Goal: Task Accomplishment & Management: Manage account settings

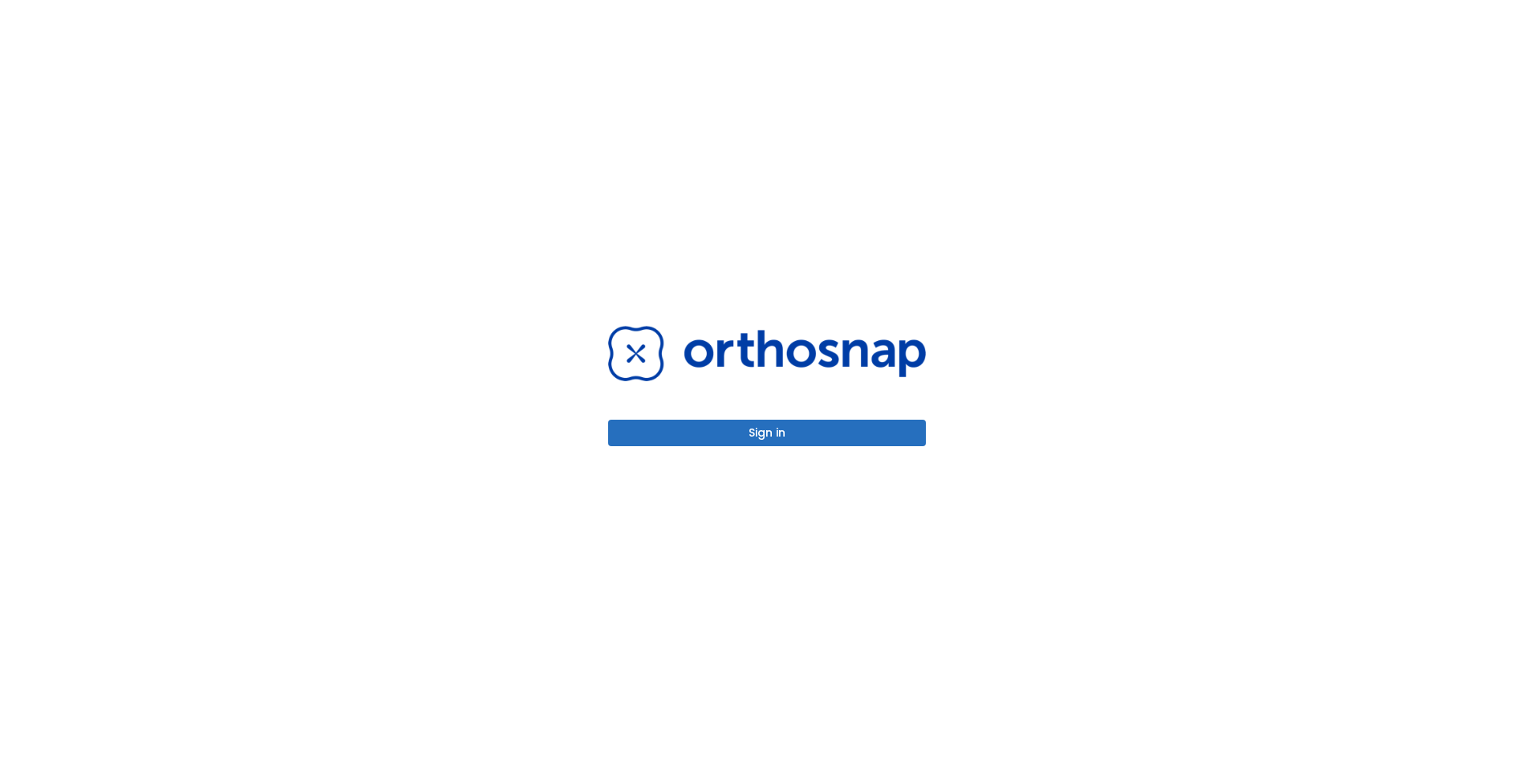
click at [819, 427] on button "Sign in" at bounding box center [767, 433] width 318 height 26
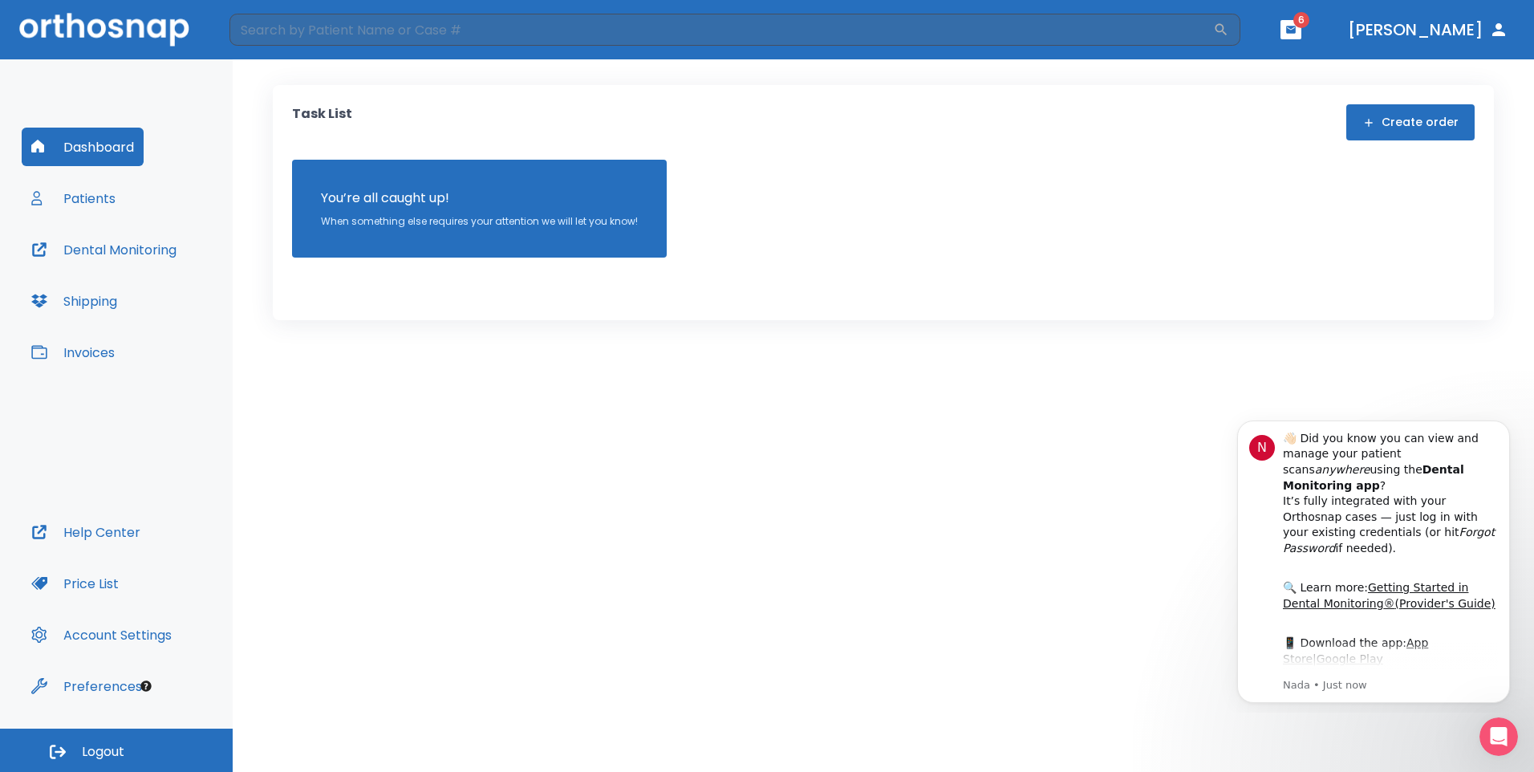
click at [99, 199] on button "Patients" at bounding box center [73, 198] width 103 height 39
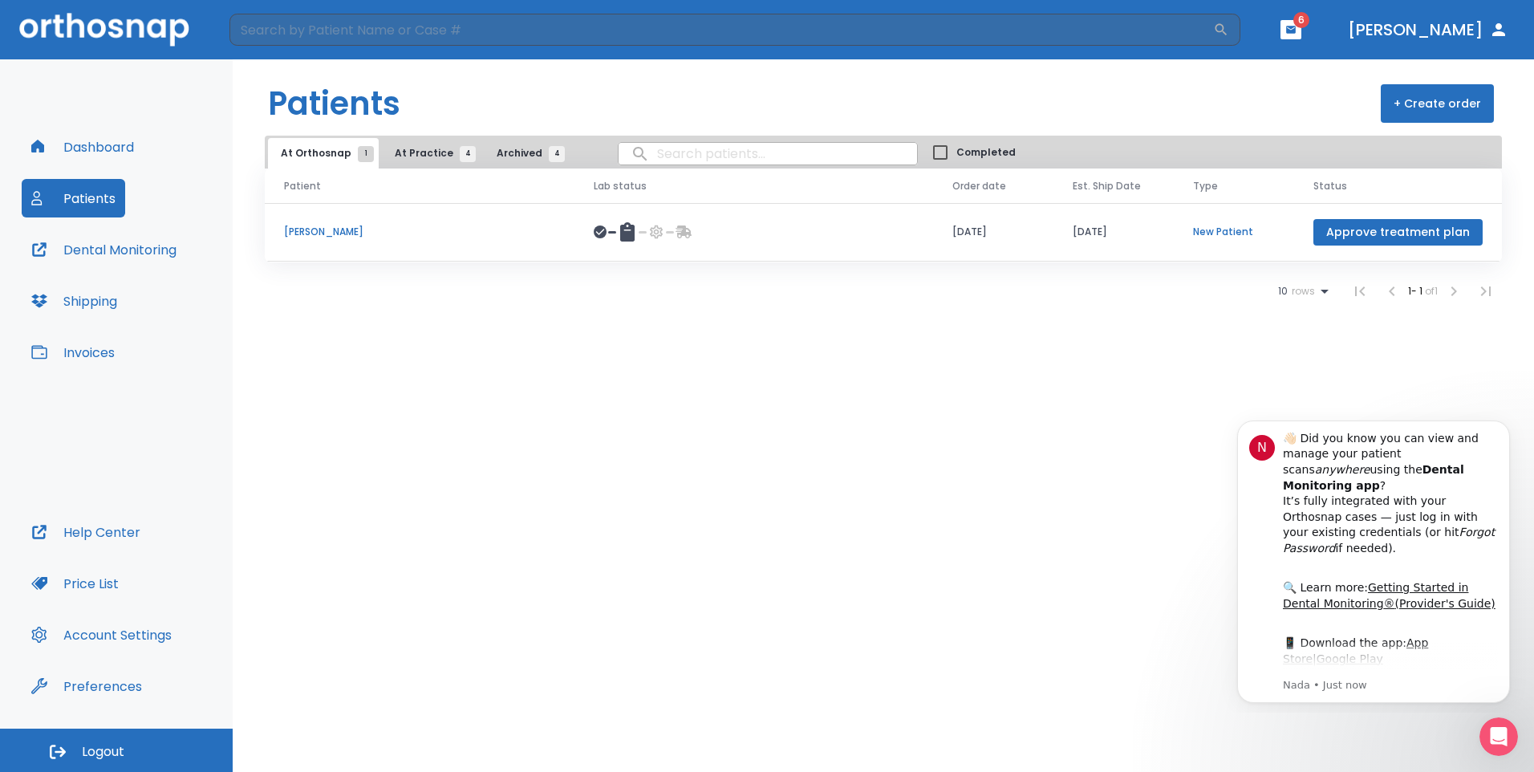
click at [329, 230] on p "[PERSON_NAME]" at bounding box center [419, 232] width 271 height 14
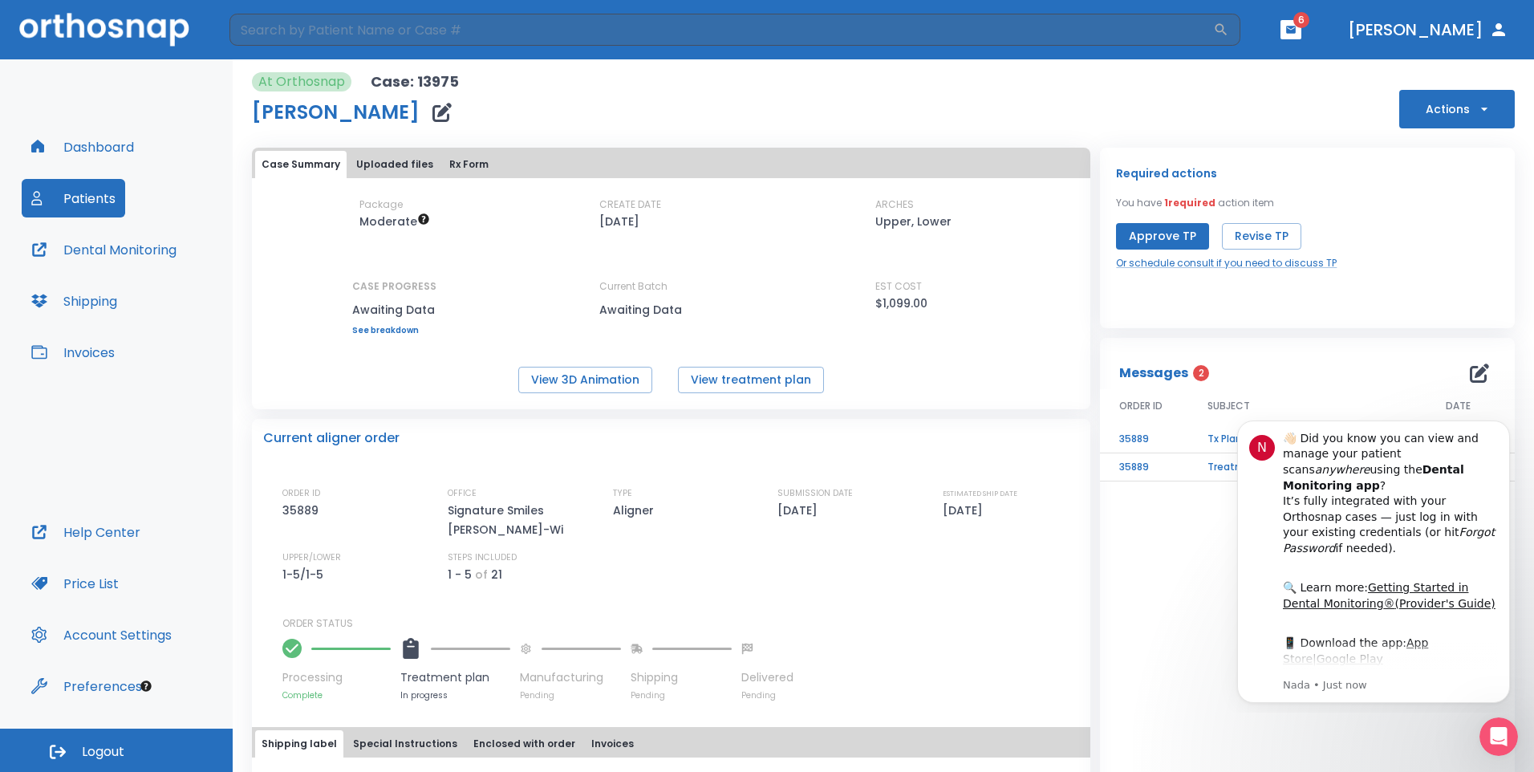
click at [1208, 561] on div "Messages 2 ORDER ID SUBJECT DATE 35889 Tx Plan Status Follow-up 1 09/16/25 3588…" at bounding box center [1307, 652] width 415 height 628
click at [1507, 424] on icon "Dismiss notification" at bounding box center [1505, 424] width 9 height 9
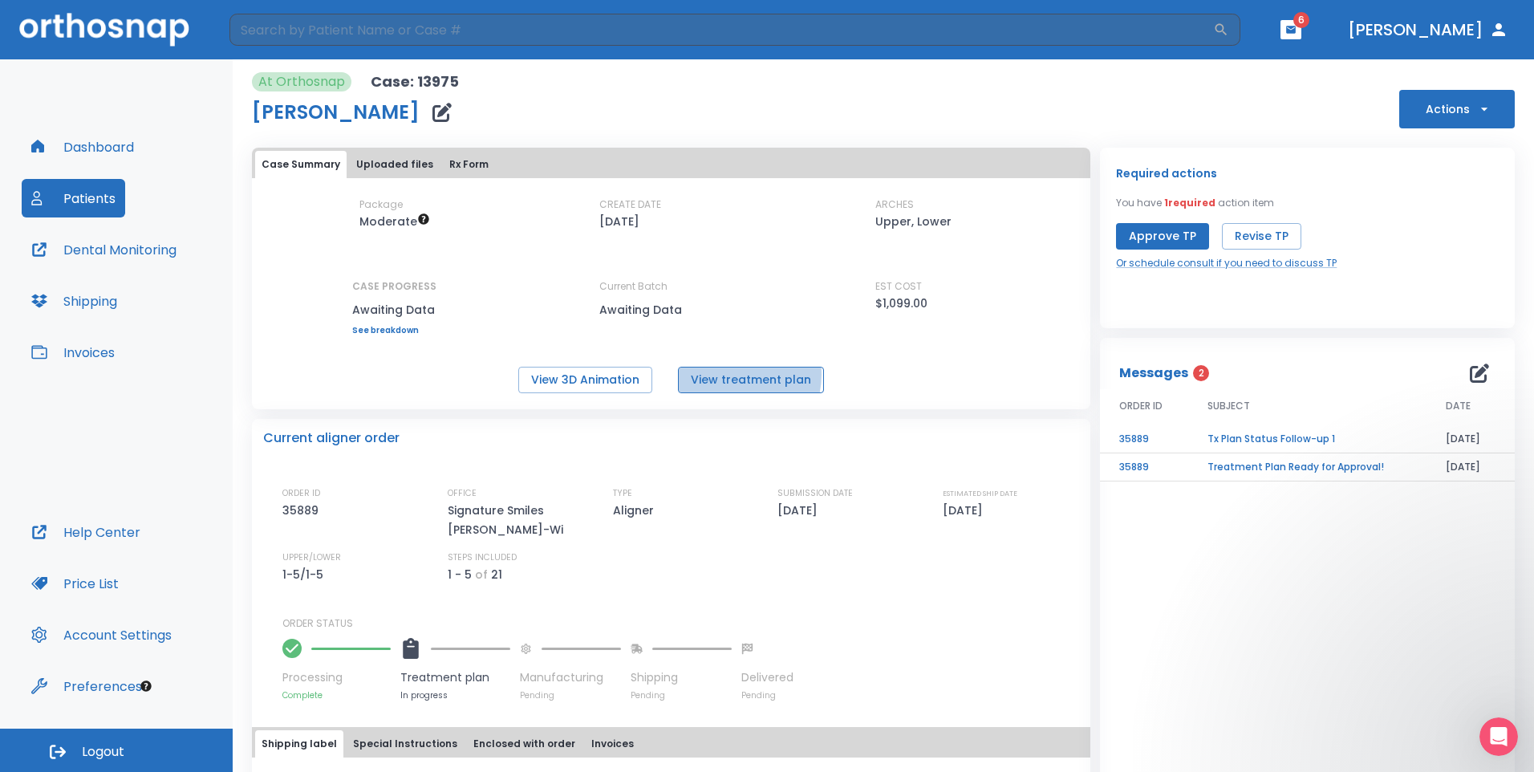
click at [728, 375] on button "View treatment plan" at bounding box center [751, 380] width 146 height 26
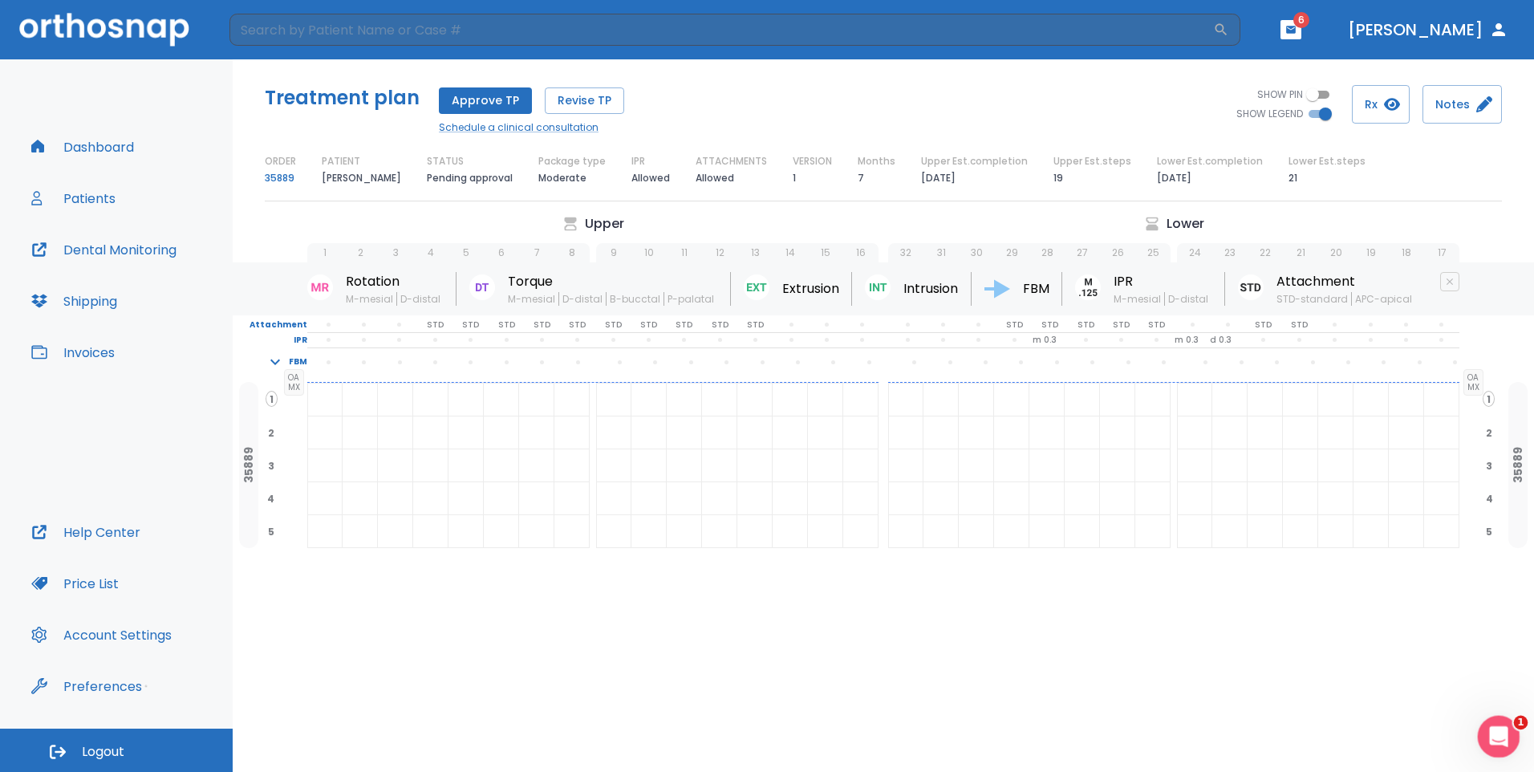
click at [1492, 732] on icon "Open Intercom Messenger" at bounding box center [1496, 734] width 26 height 26
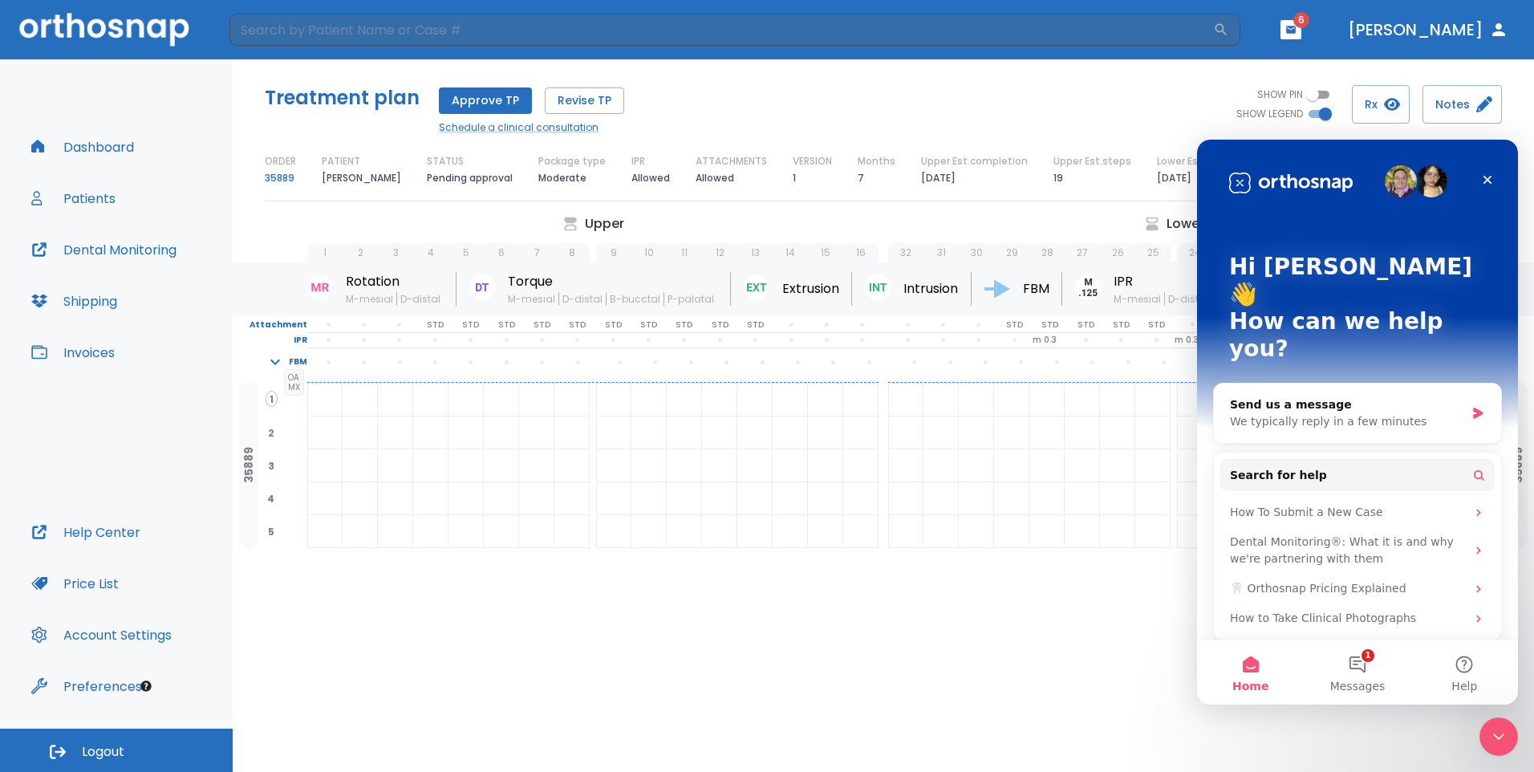
click at [1009, 439] on div at bounding box center [1011, 432] width 34 height 32
click at [1487, 181] on icon "Close" at bounding box center [1487, 179] width 13 height 13
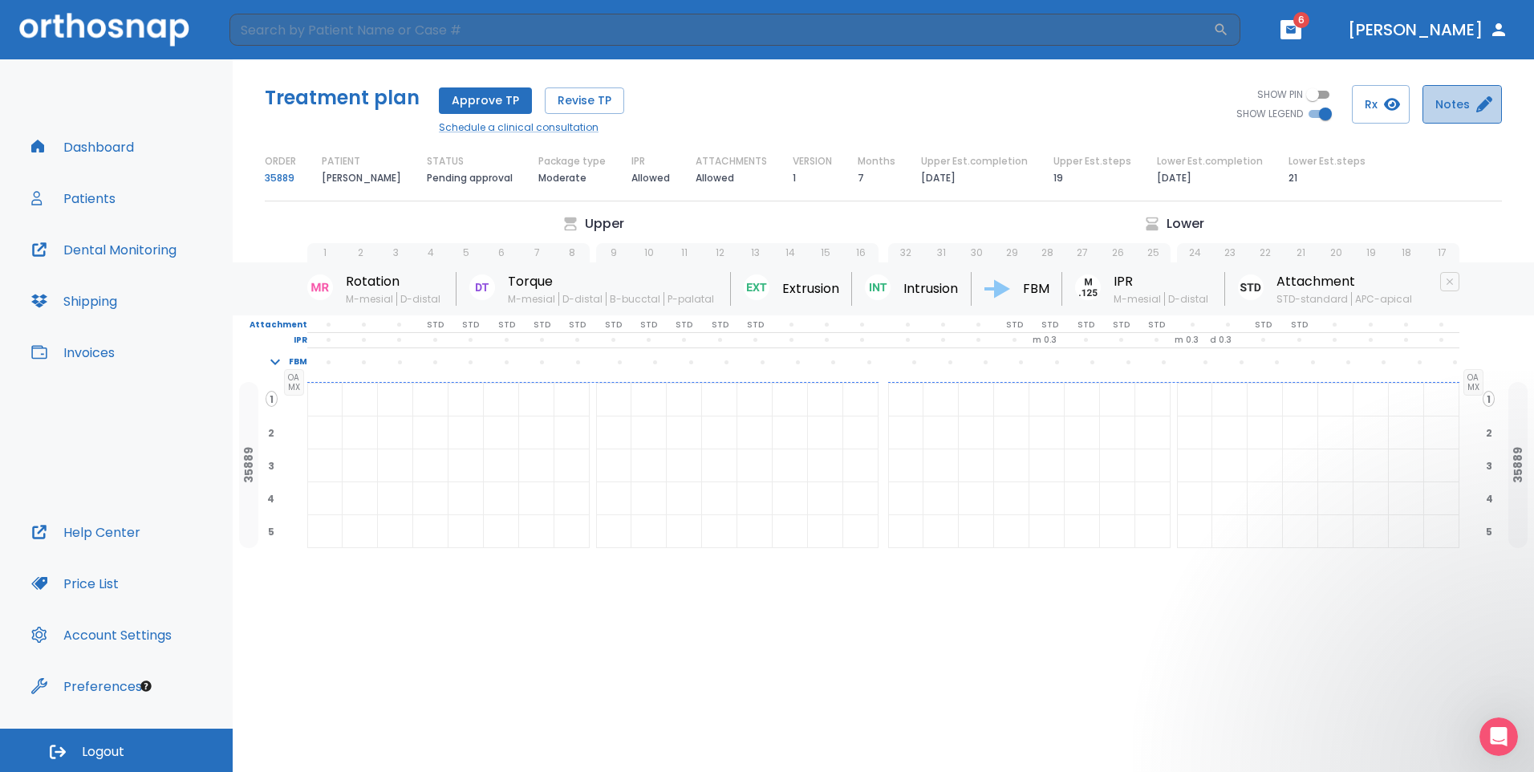
click at [1458, 105] on button "Notes" at bounding box center [1461, 104] width 79 height 39
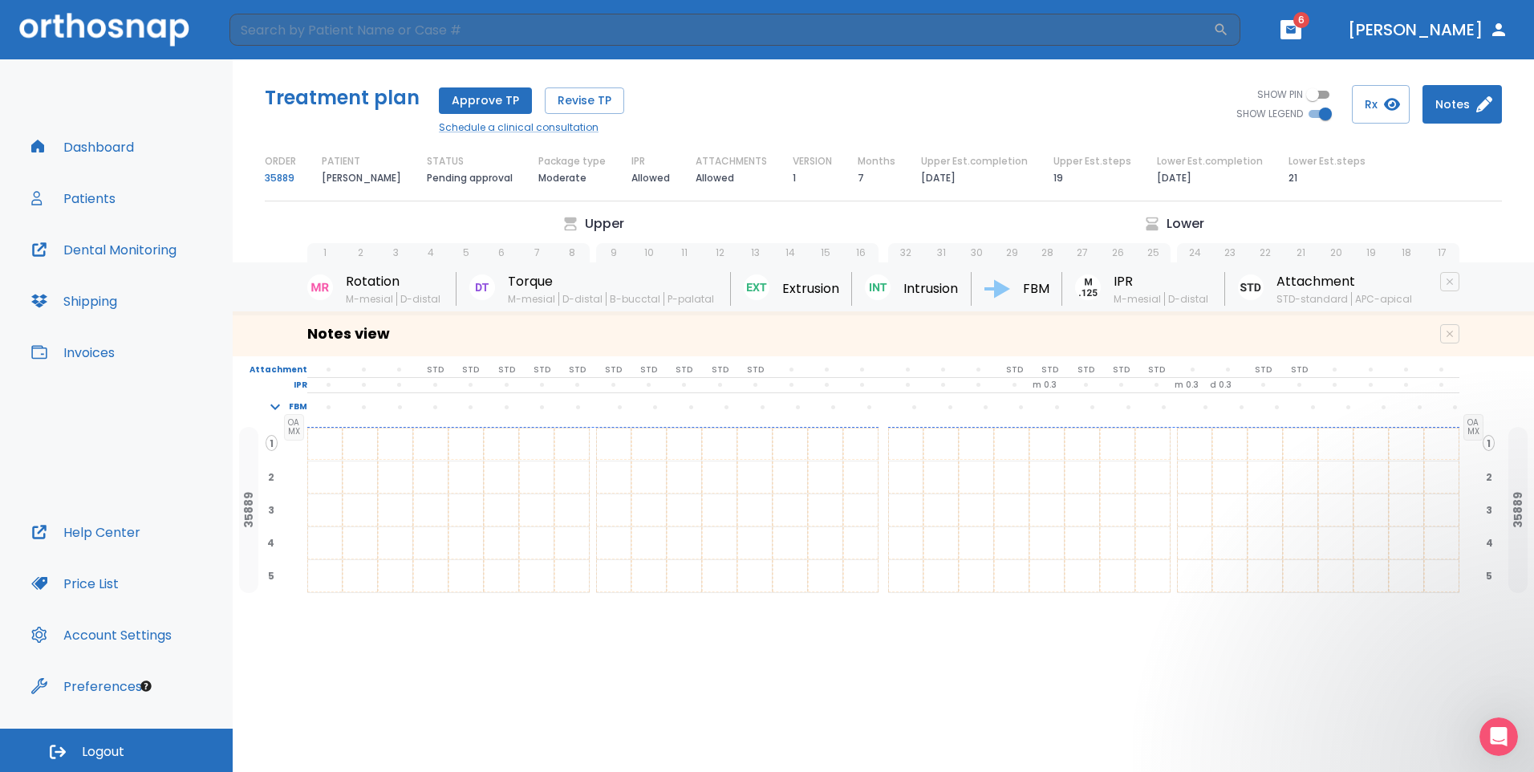
click at [700, 463] on div at bounding box center [684, 477] width 34 height 32
click at [506, 95] on button "Approve TP" at bounding box center [485, 100] width 93 height 26
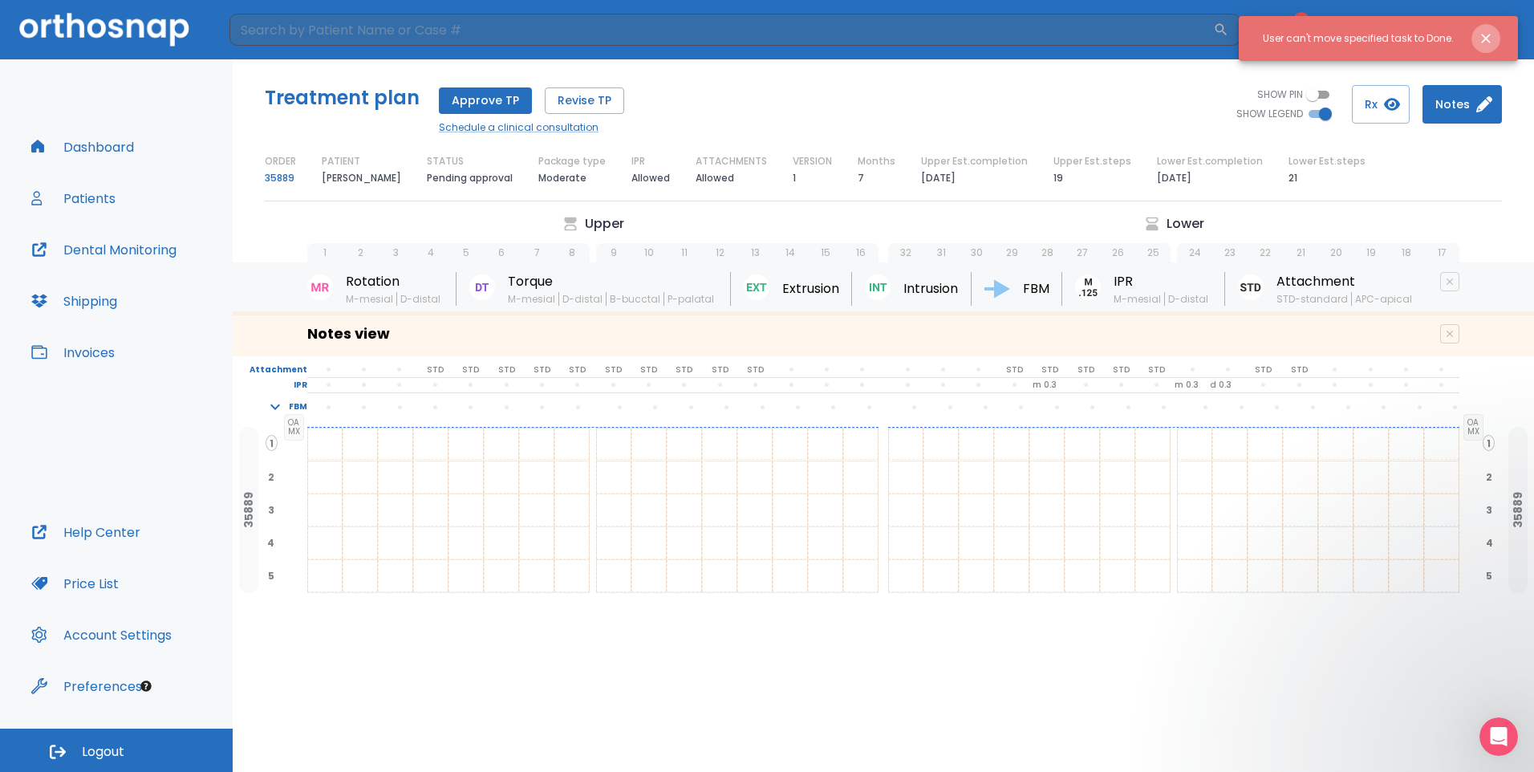
click at [1487, 37] on icon "Close notification" at bounding box center [1486, 39] width 10 height 10
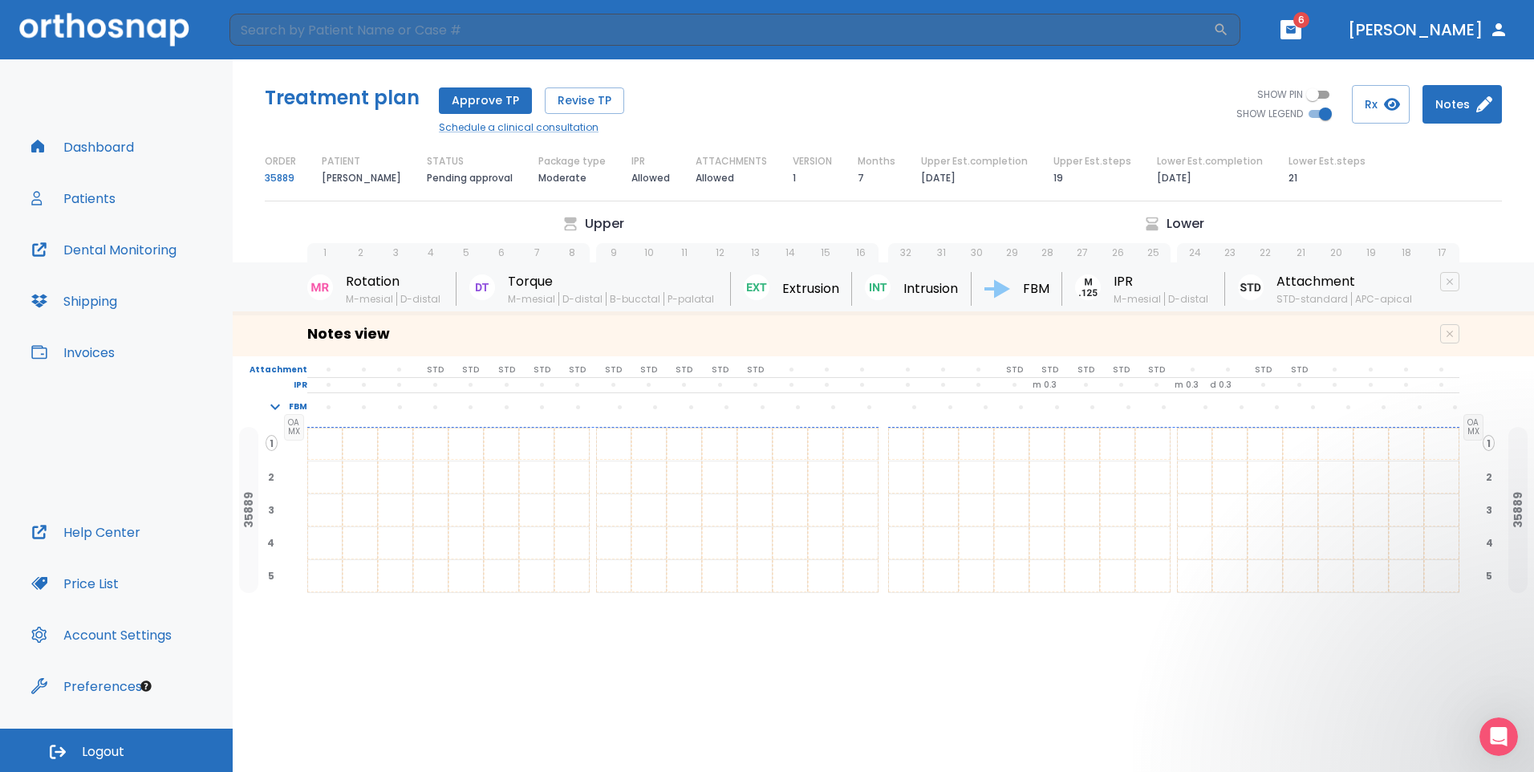
click at [1286, 26] on icon "button" at bounding box center [1291, 29] width 10 height 7
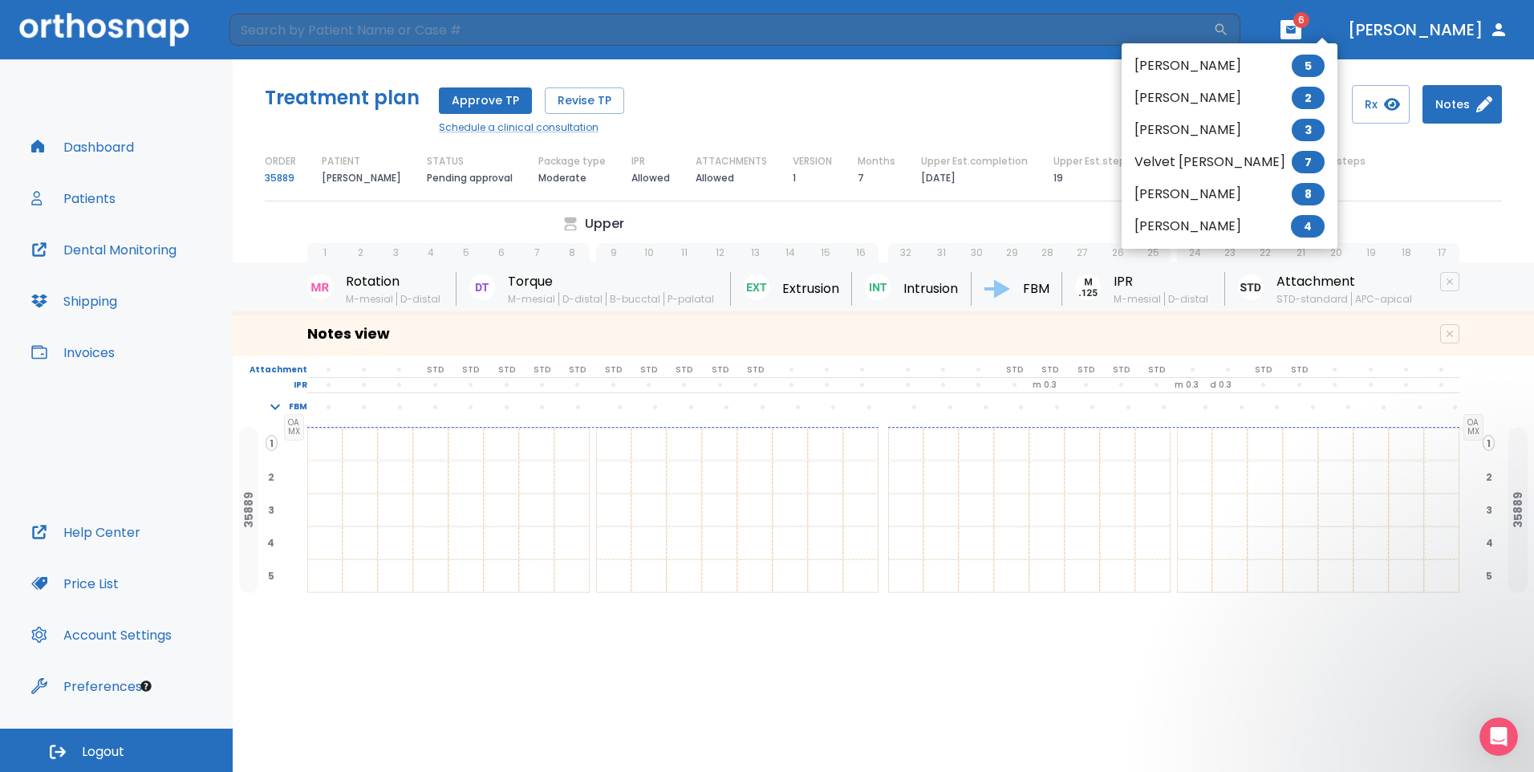
click at [1187, 91] on li "[PERSON_NAME] 2" at bounding box center [1230, 98] width 216 height 32
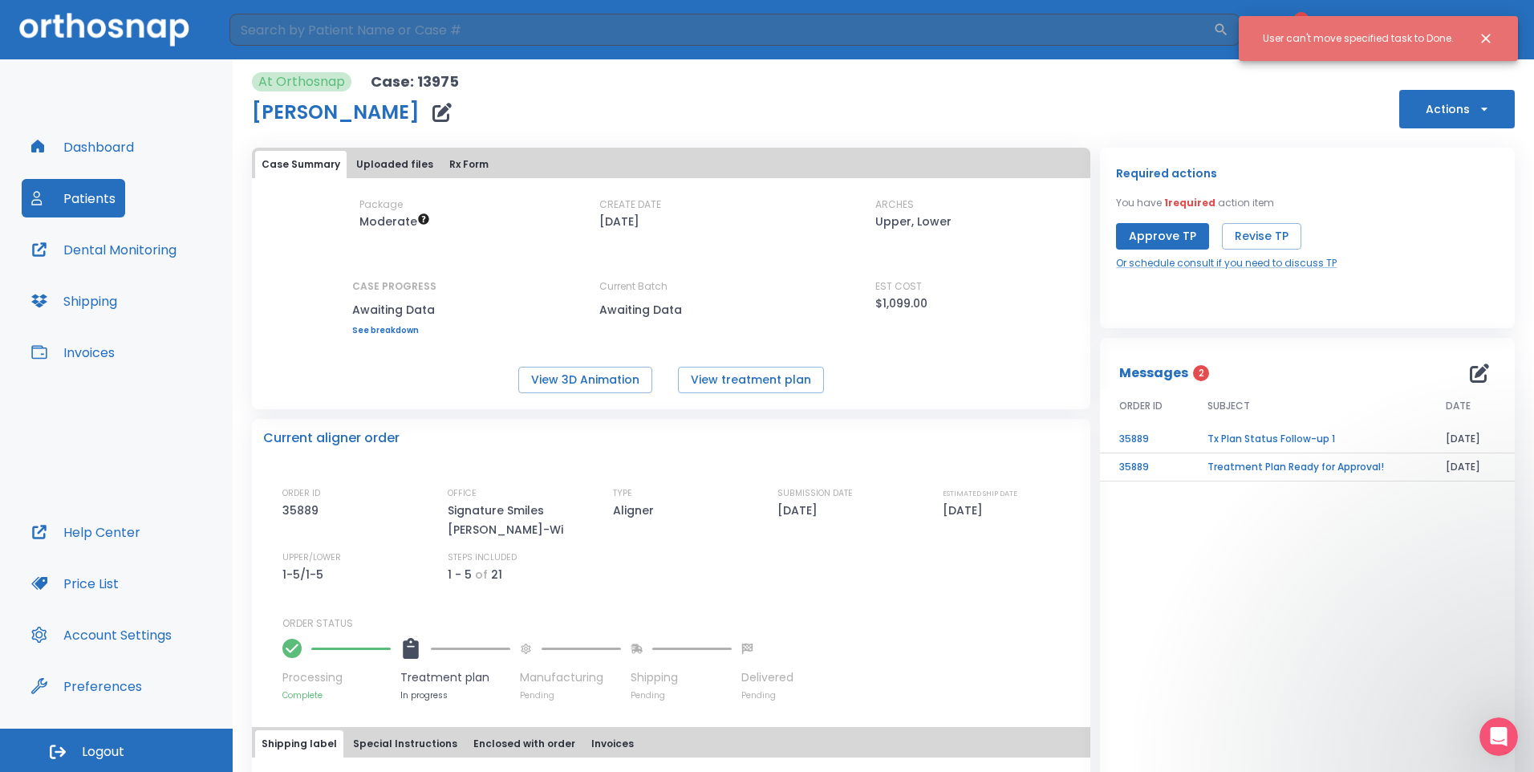
click at [1492, 34] on icon "Close notification" at bounding box center [1486, 38] width 16 height 16
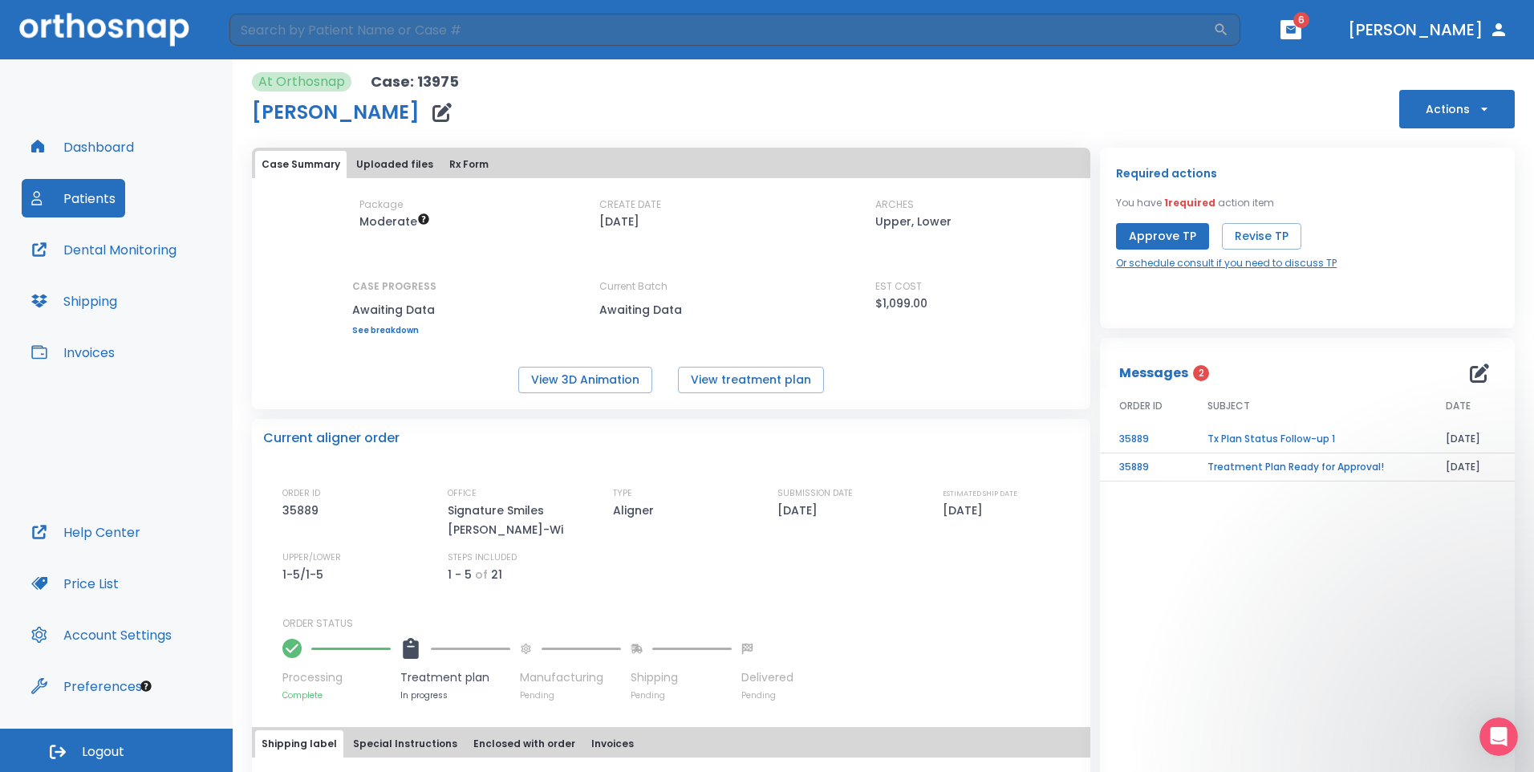
click at [1253, 262] on link "Or schedule consult if you need to discuss TP" at bounding box center [1226, 263] width 221 height 14
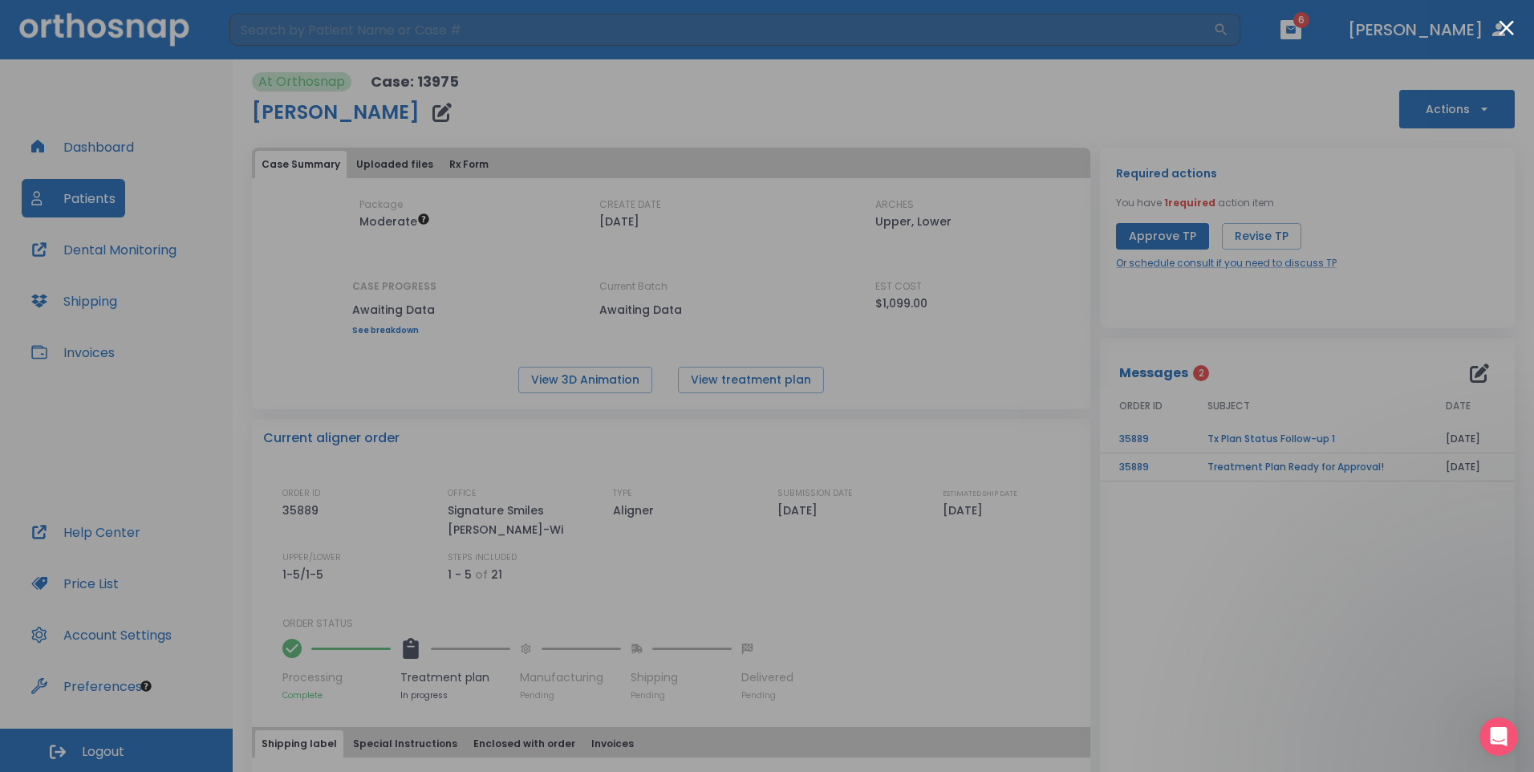
click at [1316, 169] on div at bounding box center [767, 386] width 1534 height 772
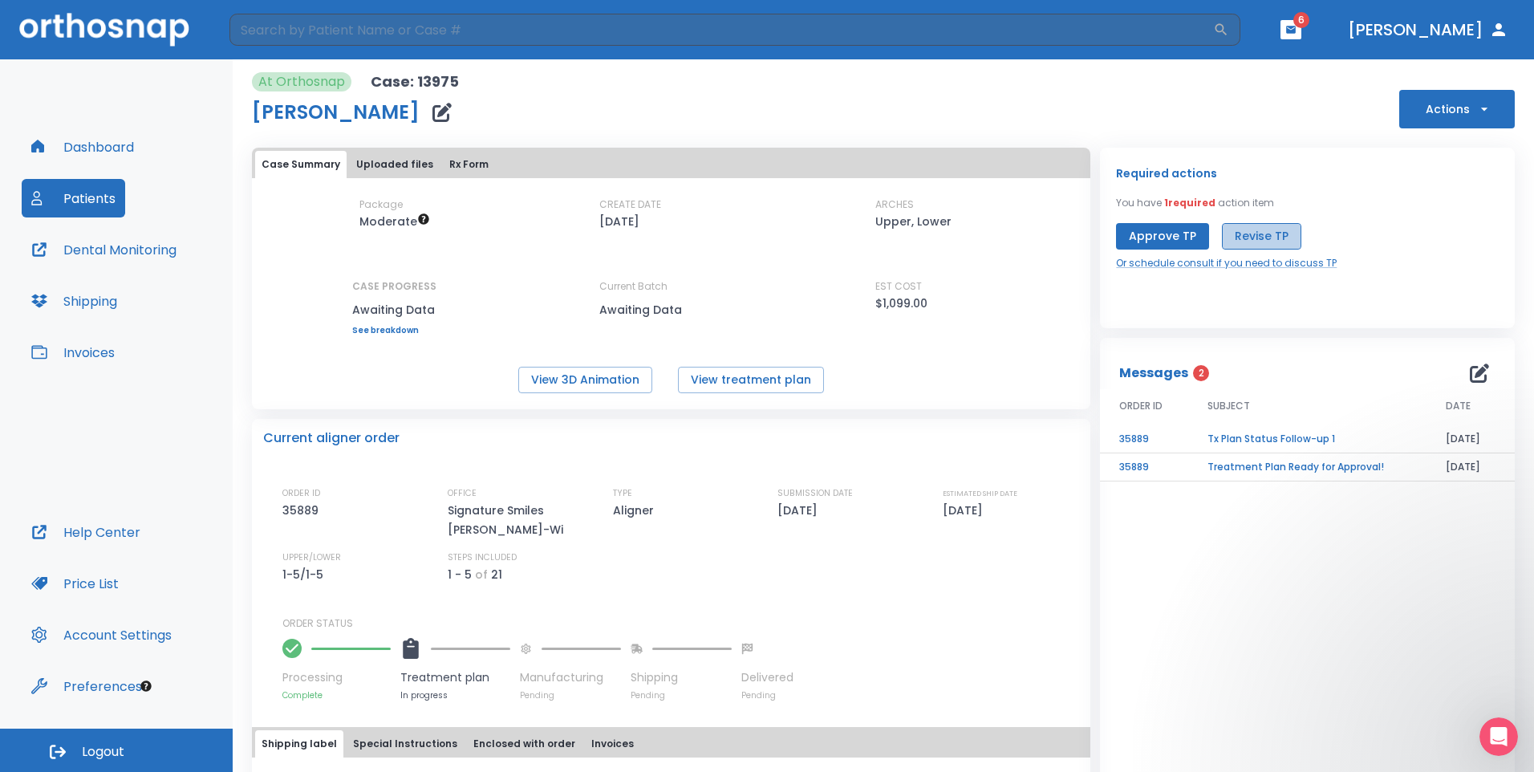
click at [1256, 237] on button "Revise TP" at bounding box center [1261, 236] width 79 height 26
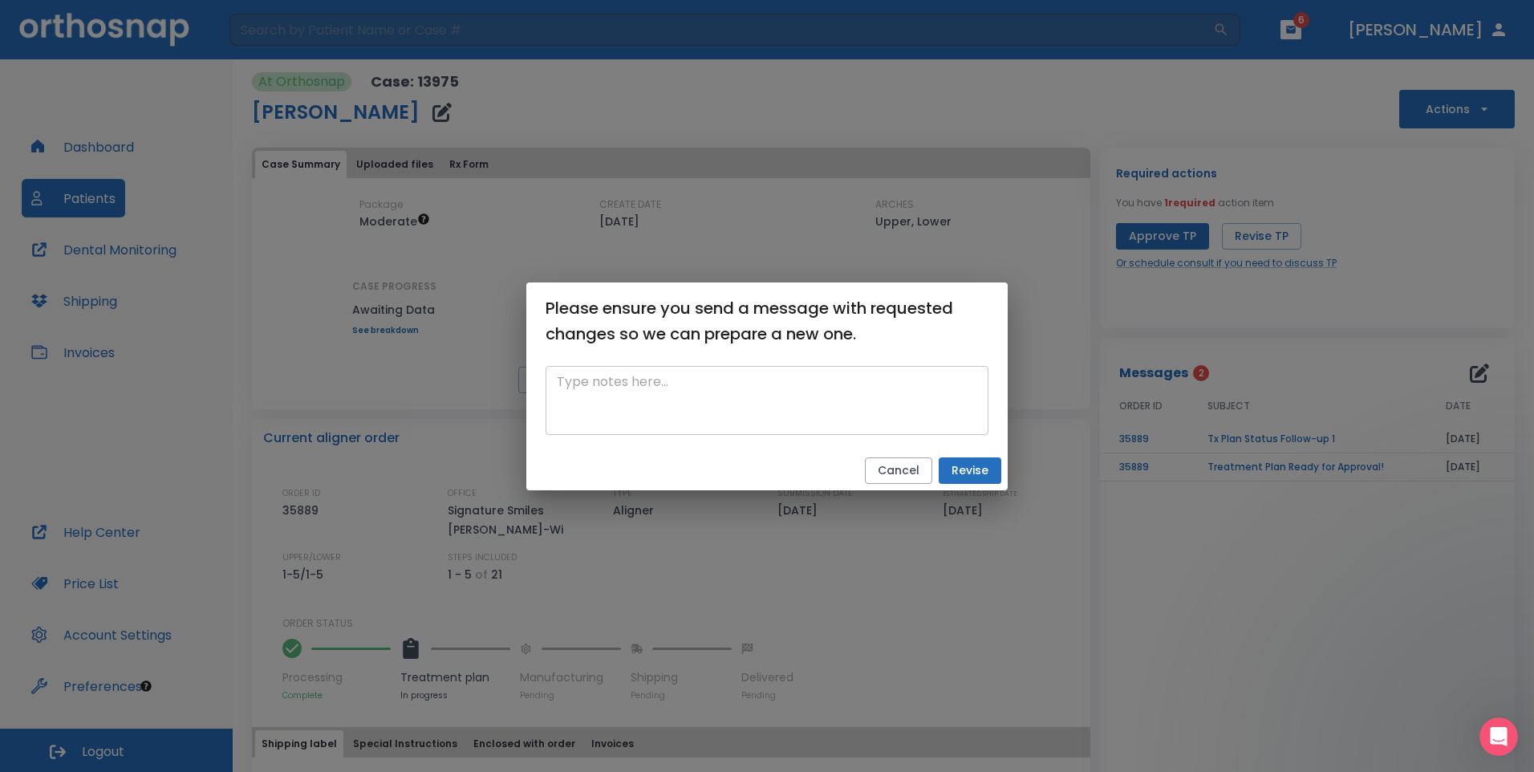
click at [757, 414] on textarea at bounding box center [767, 399] width 420 height 55
click at [911, 473] on button "Cancel" at bounding box center [898, 470] width 67 height 26
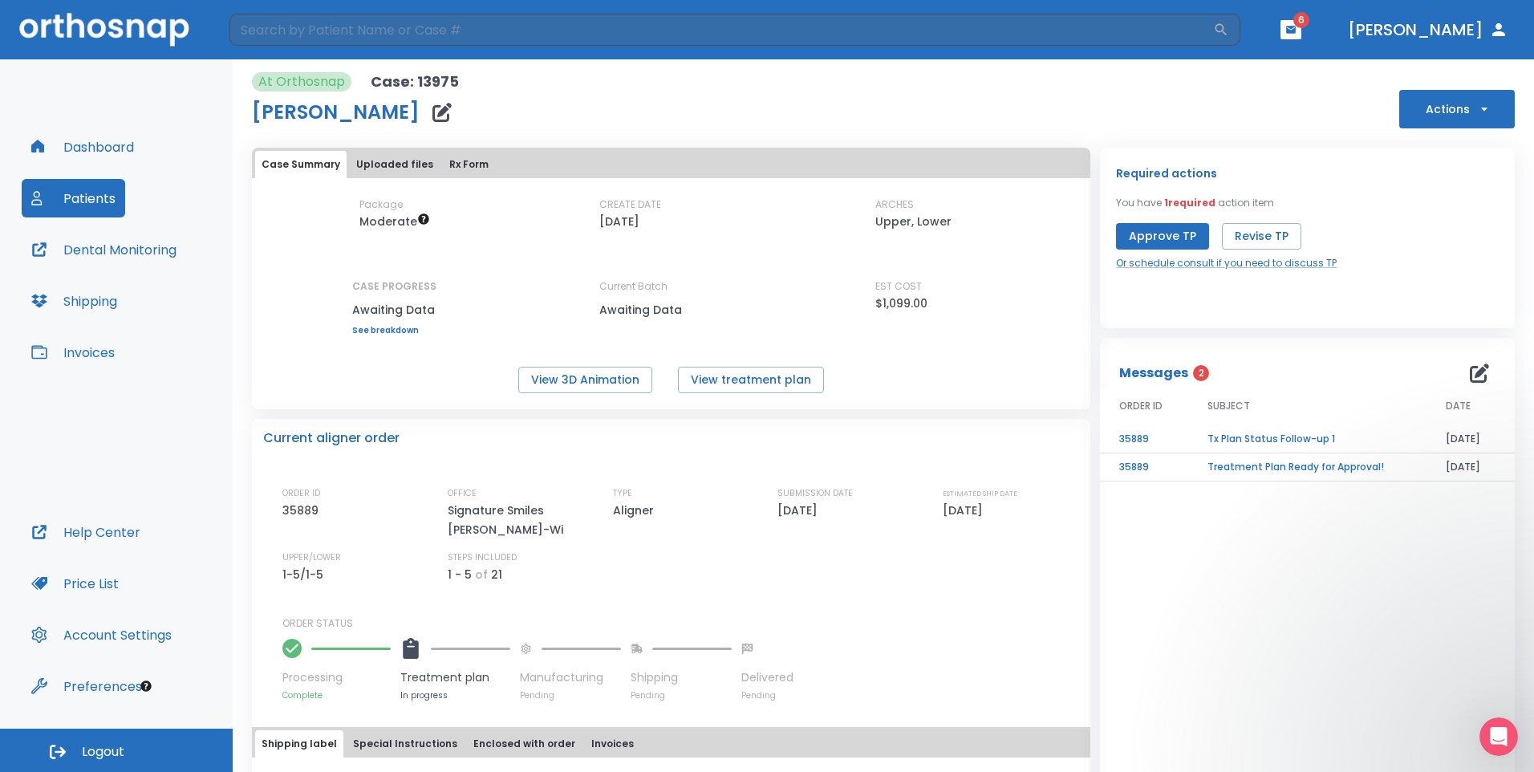
click at [1247, 439] on td "Tx Plan Status Follow-up 1" at bounding box center [1307, 439] width 238 height 28
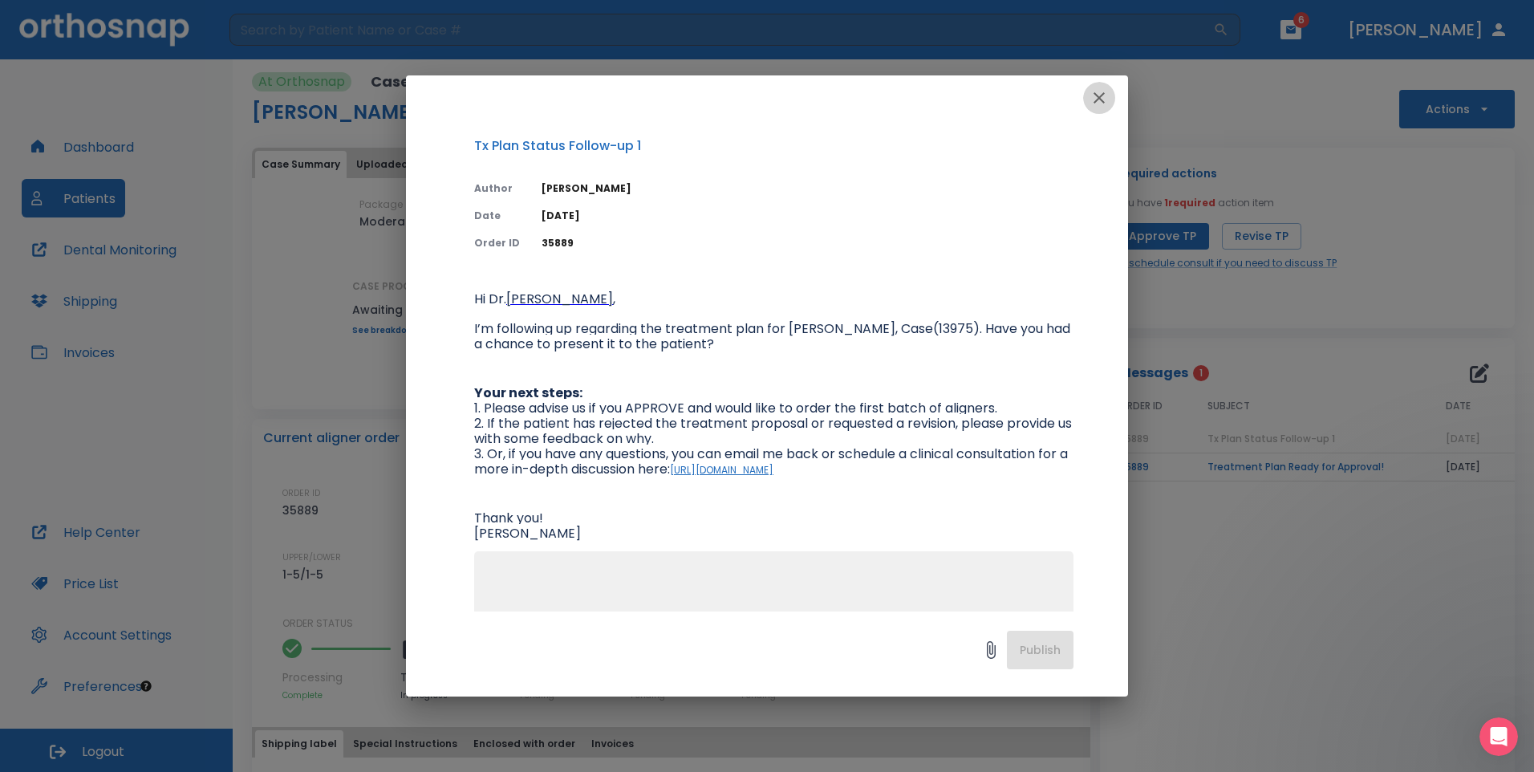
click at [1101, 96] on icon "button" at bounding box center [1098, 97] width 11 height 11
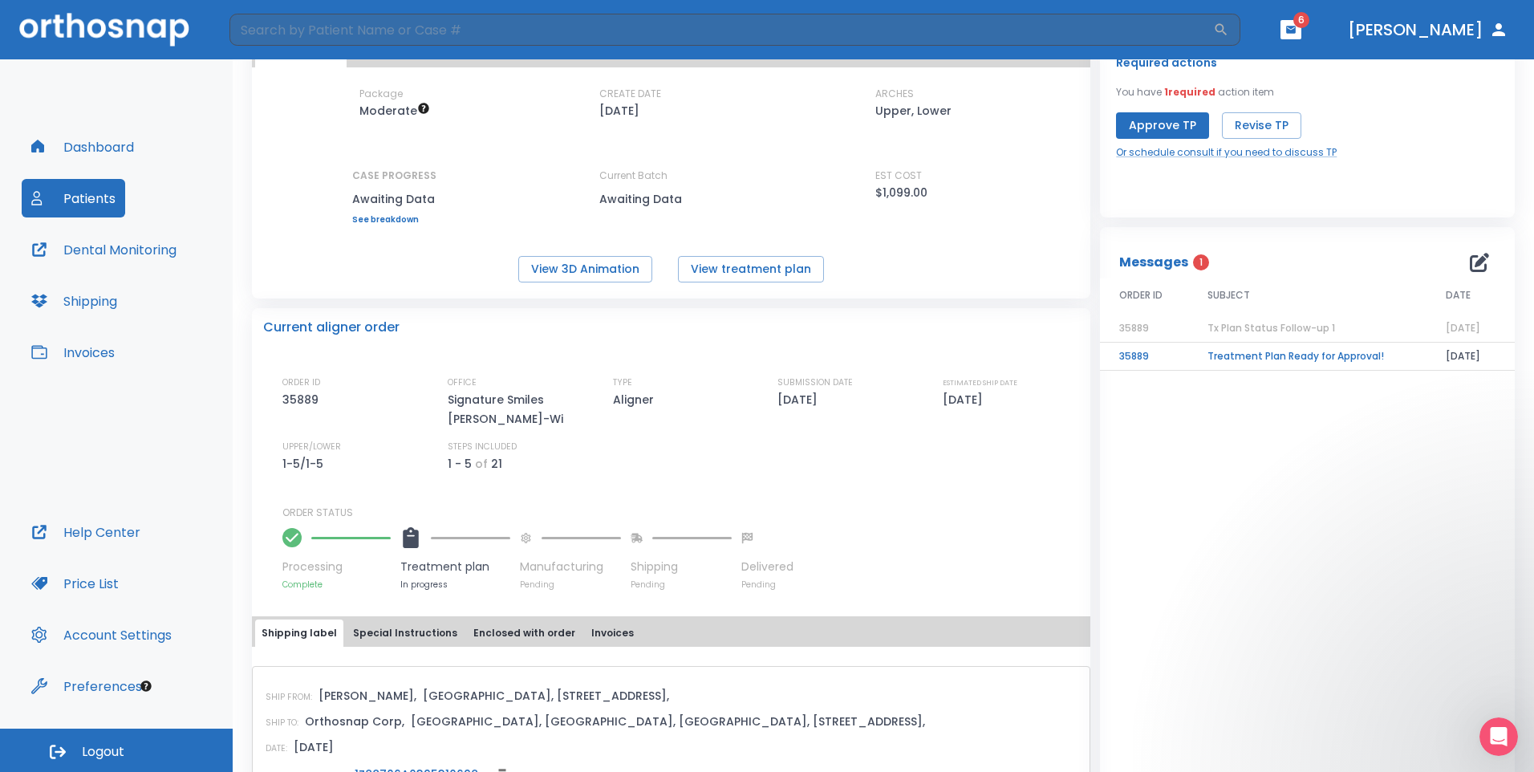
scroll to position [207, 0]
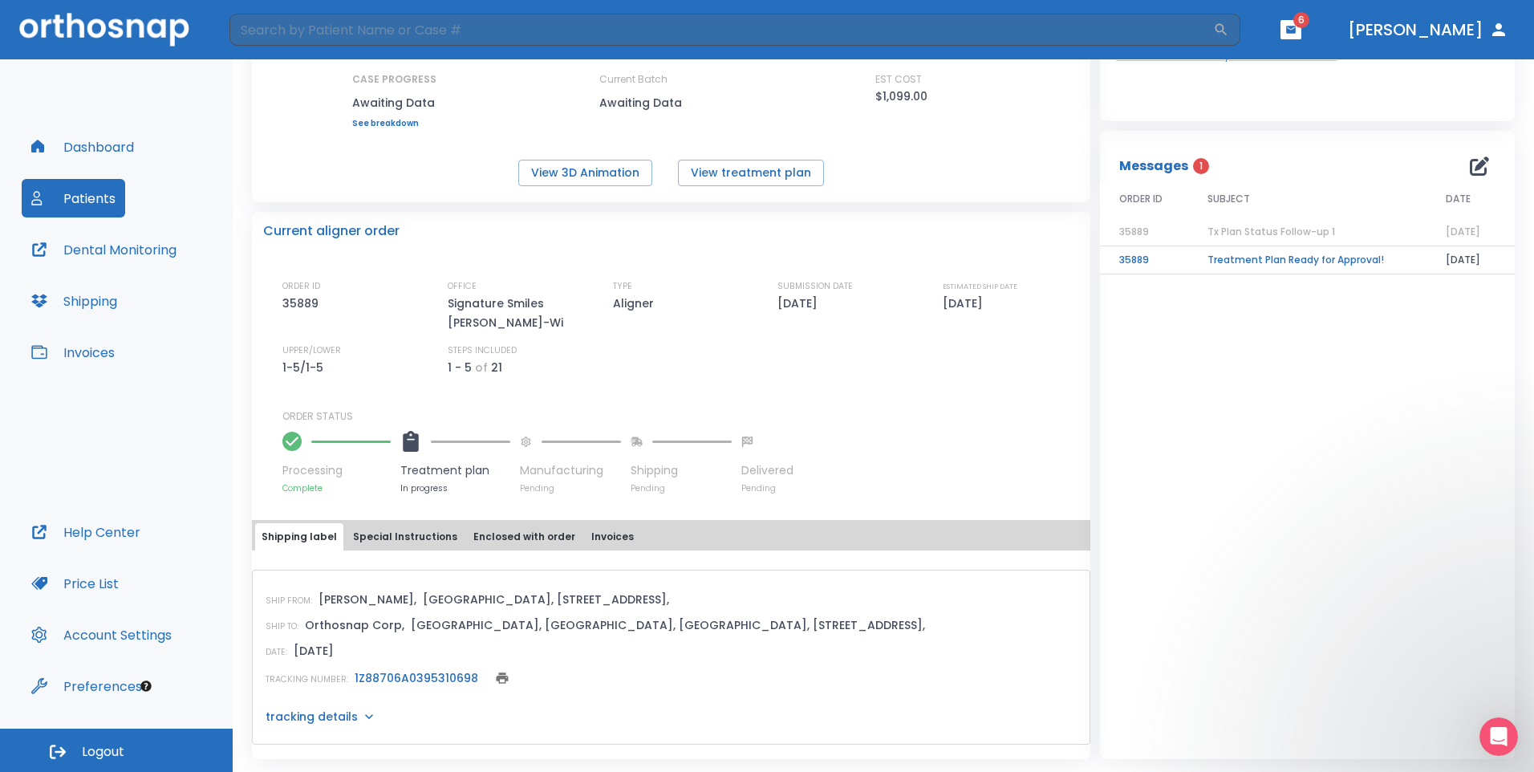
click at [1267, 260] on td "Treatment Plan Ready for Approval!" at bounding box center [1307, 260] width 238 height 28
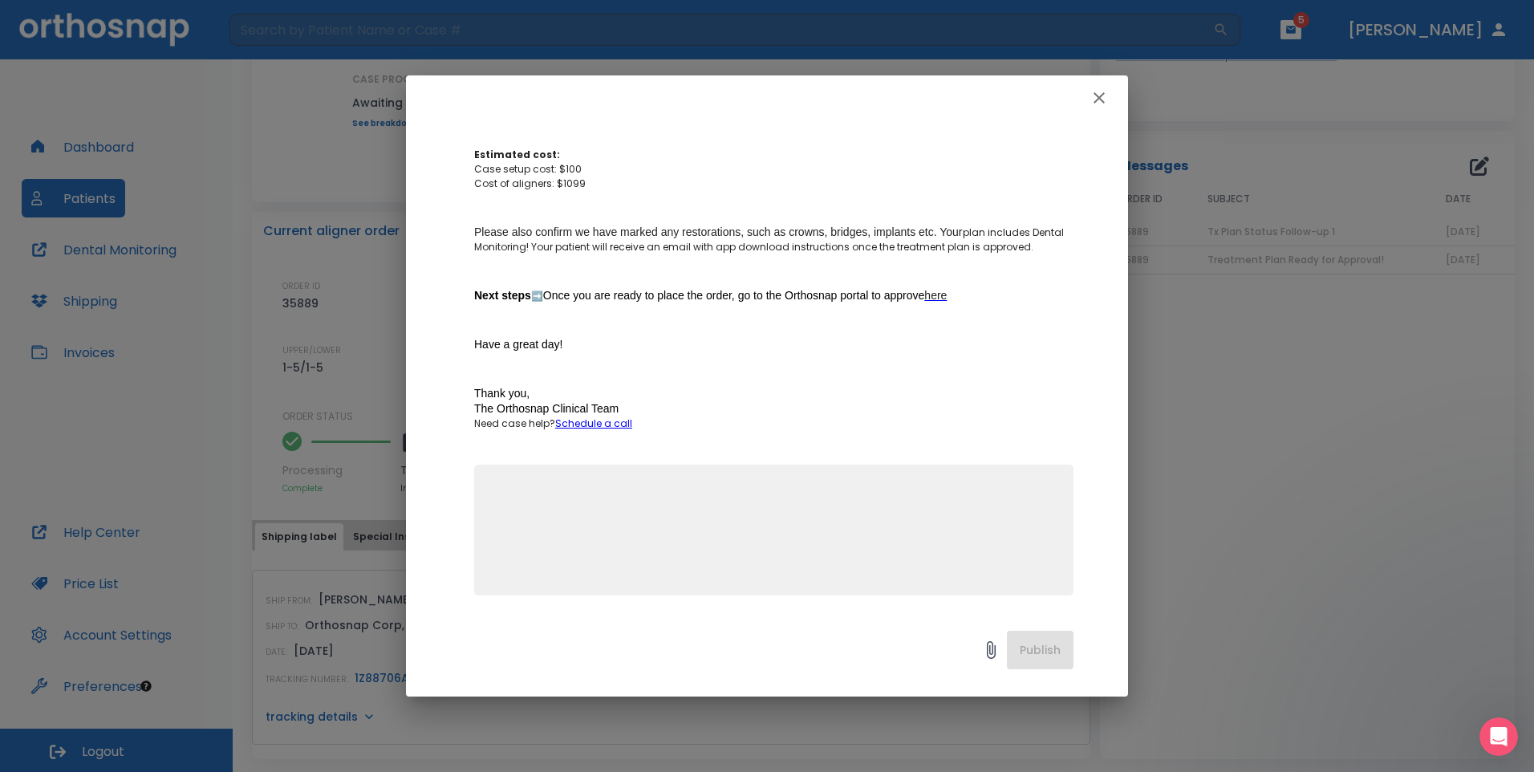
scroll to position [241, 0]
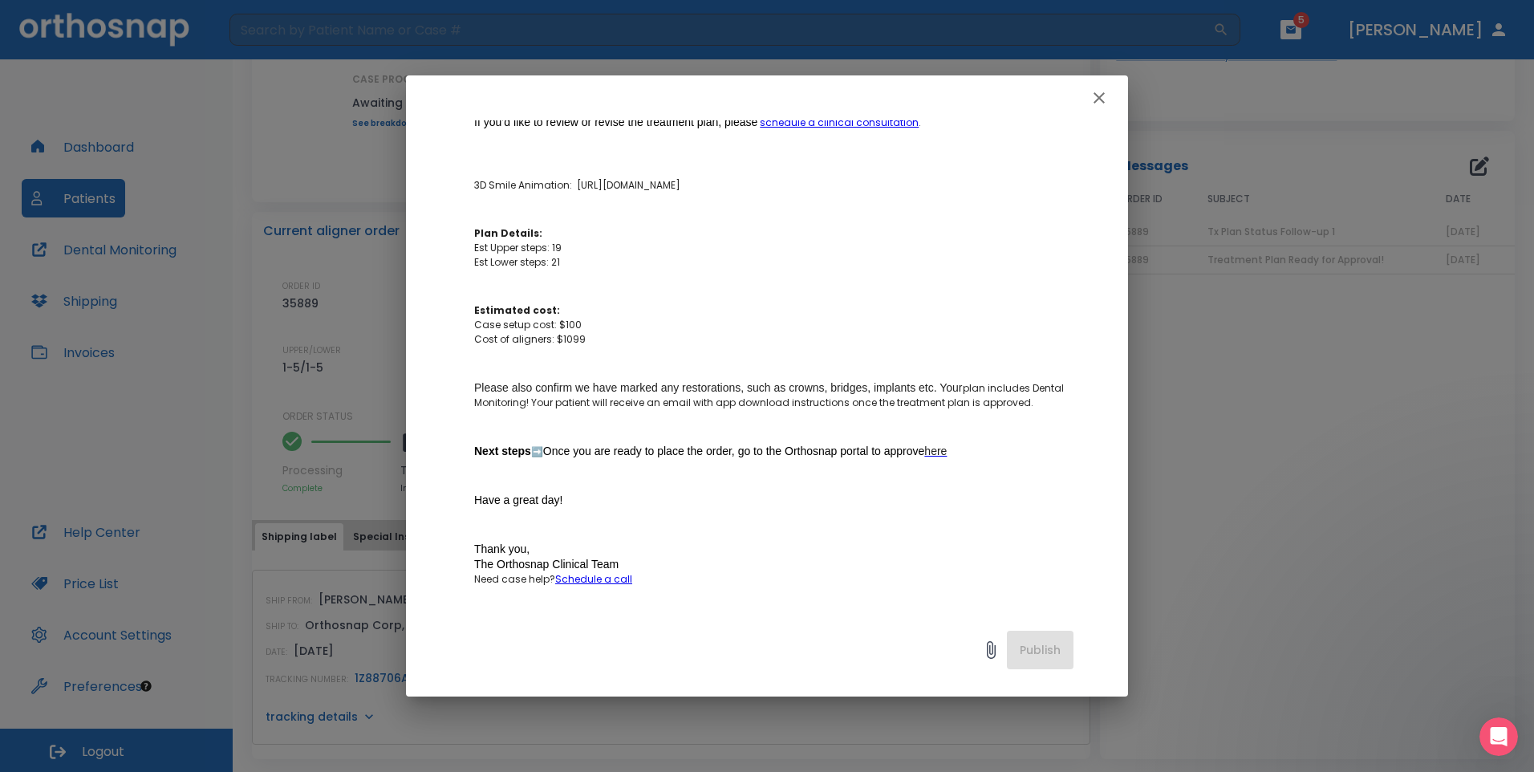
click at [1101, 91] on icon "button" at bounding box center [1098, 97] width 19 height 19
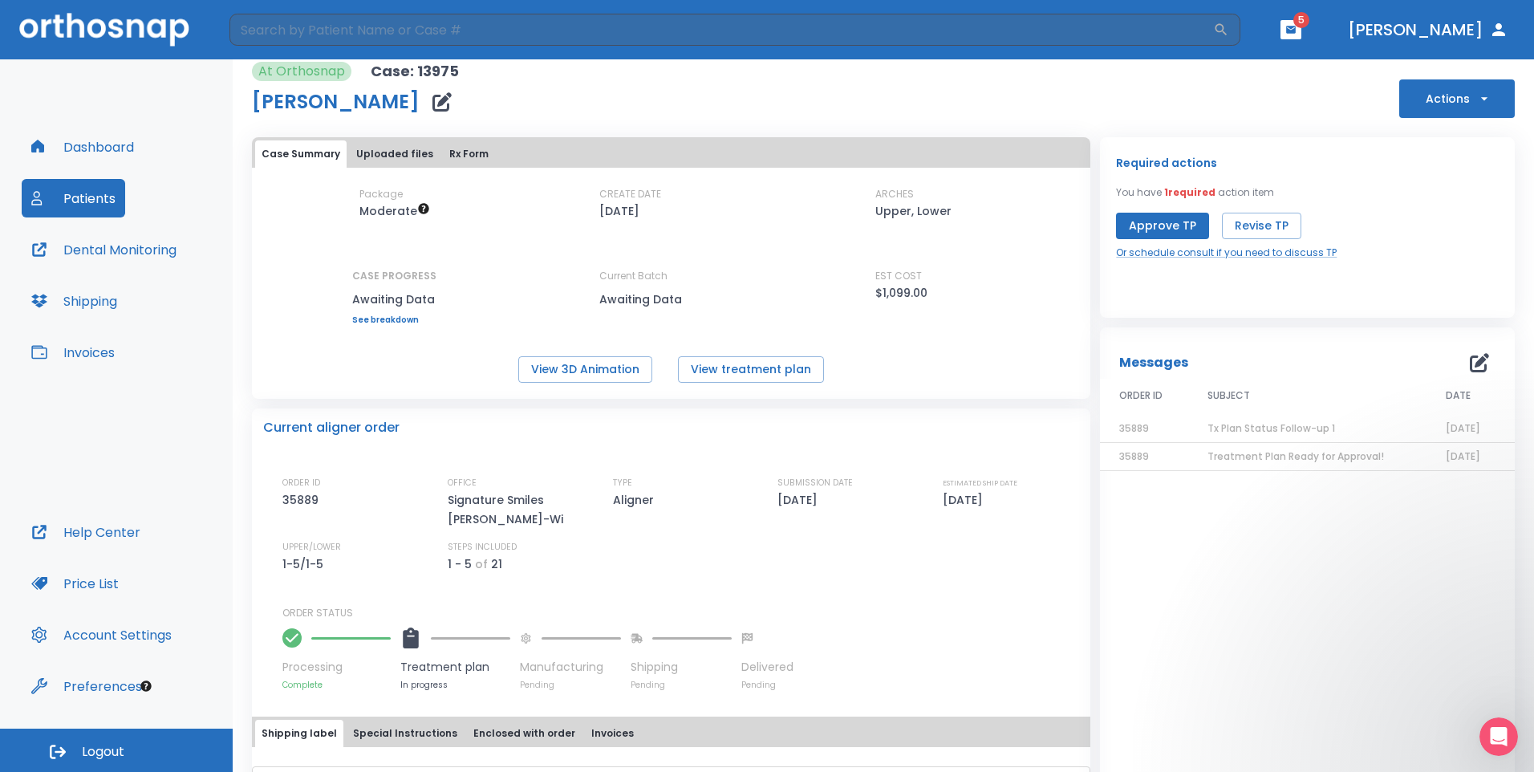
scroll to position [0, 0]
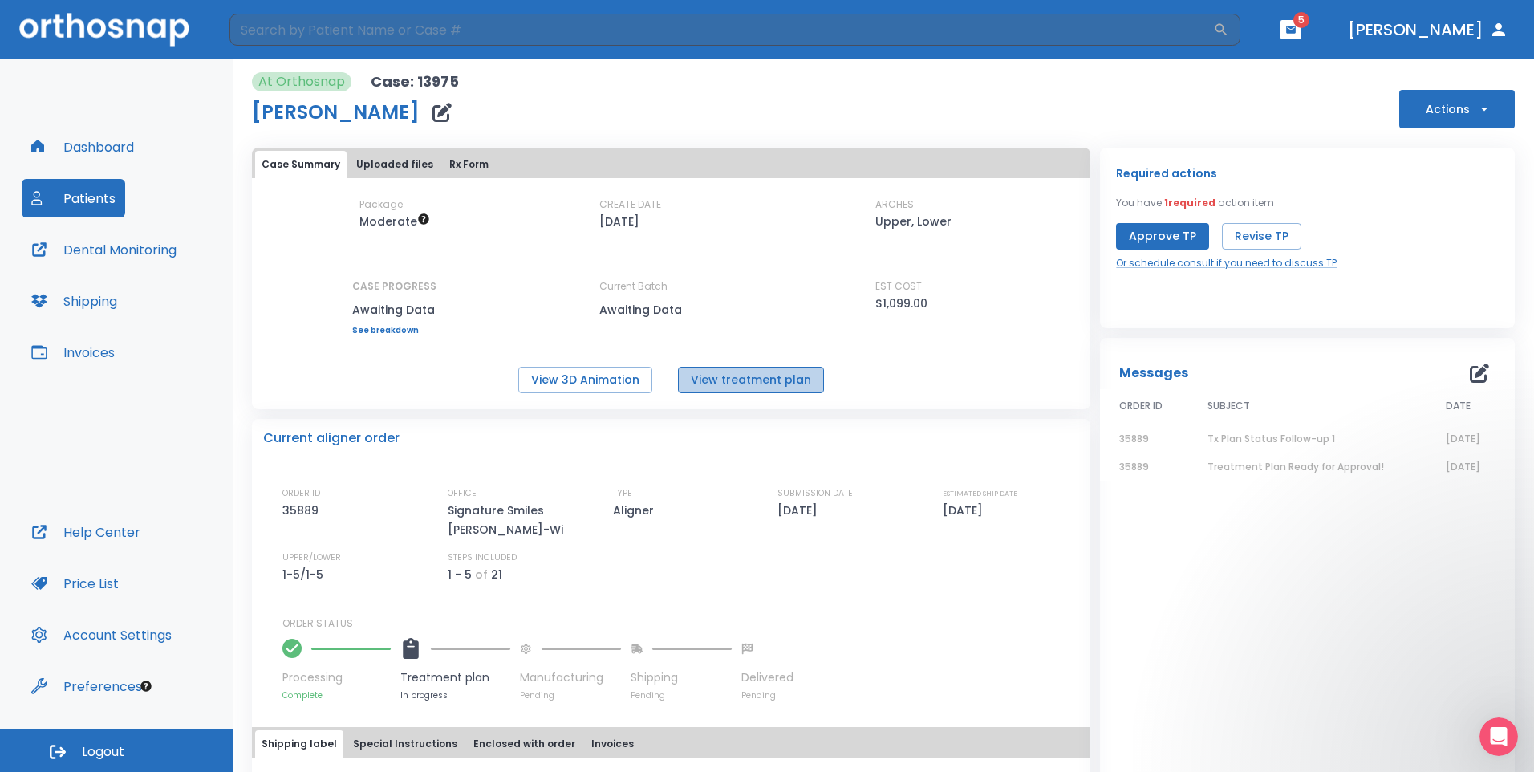
click at [769, 377] on button "View treatment plan" at bounding box center [751, 380] width 146 height 26
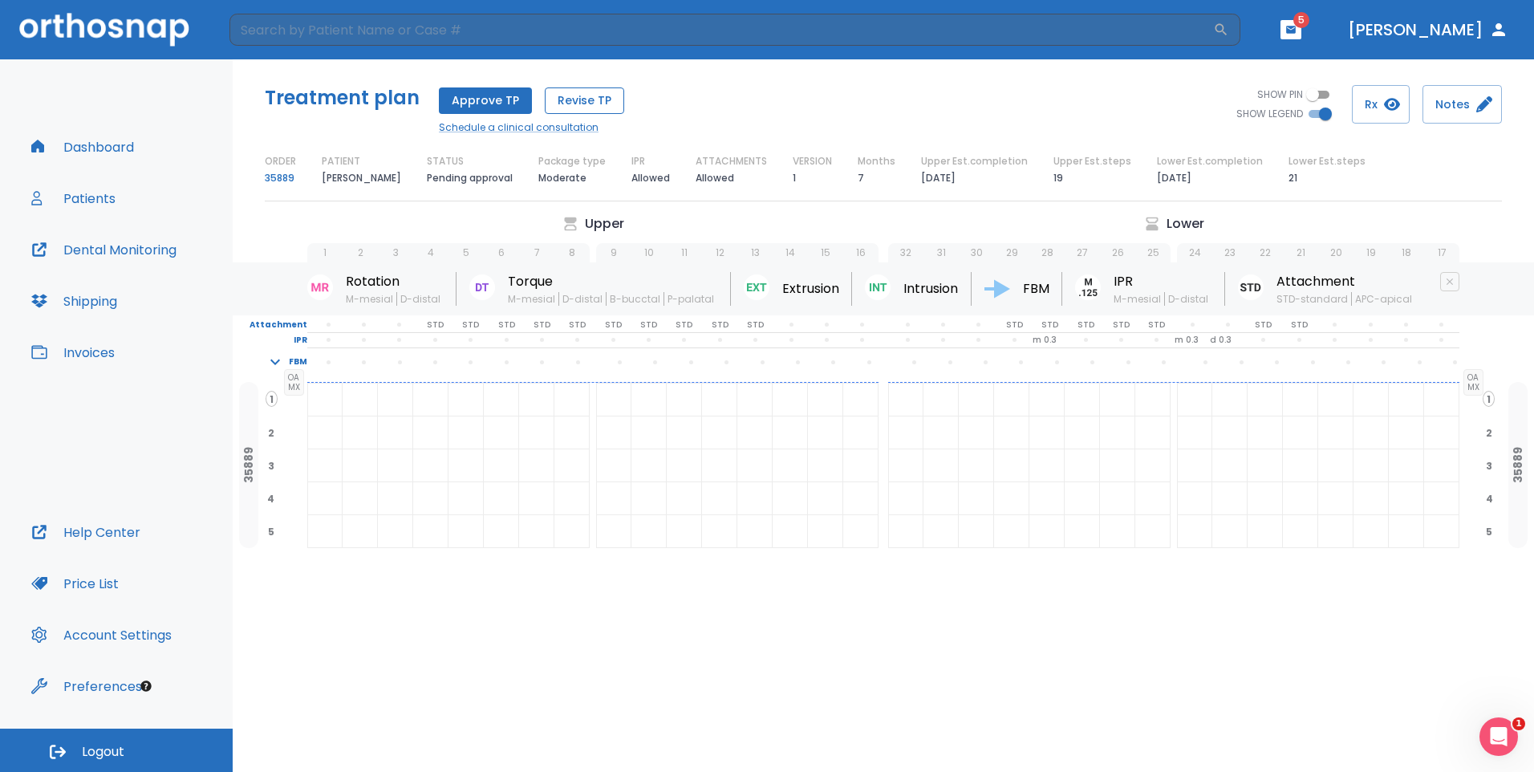
click at [598, 97] on button "Revise TP" at bounding box center [584, 100] width 79 height 26
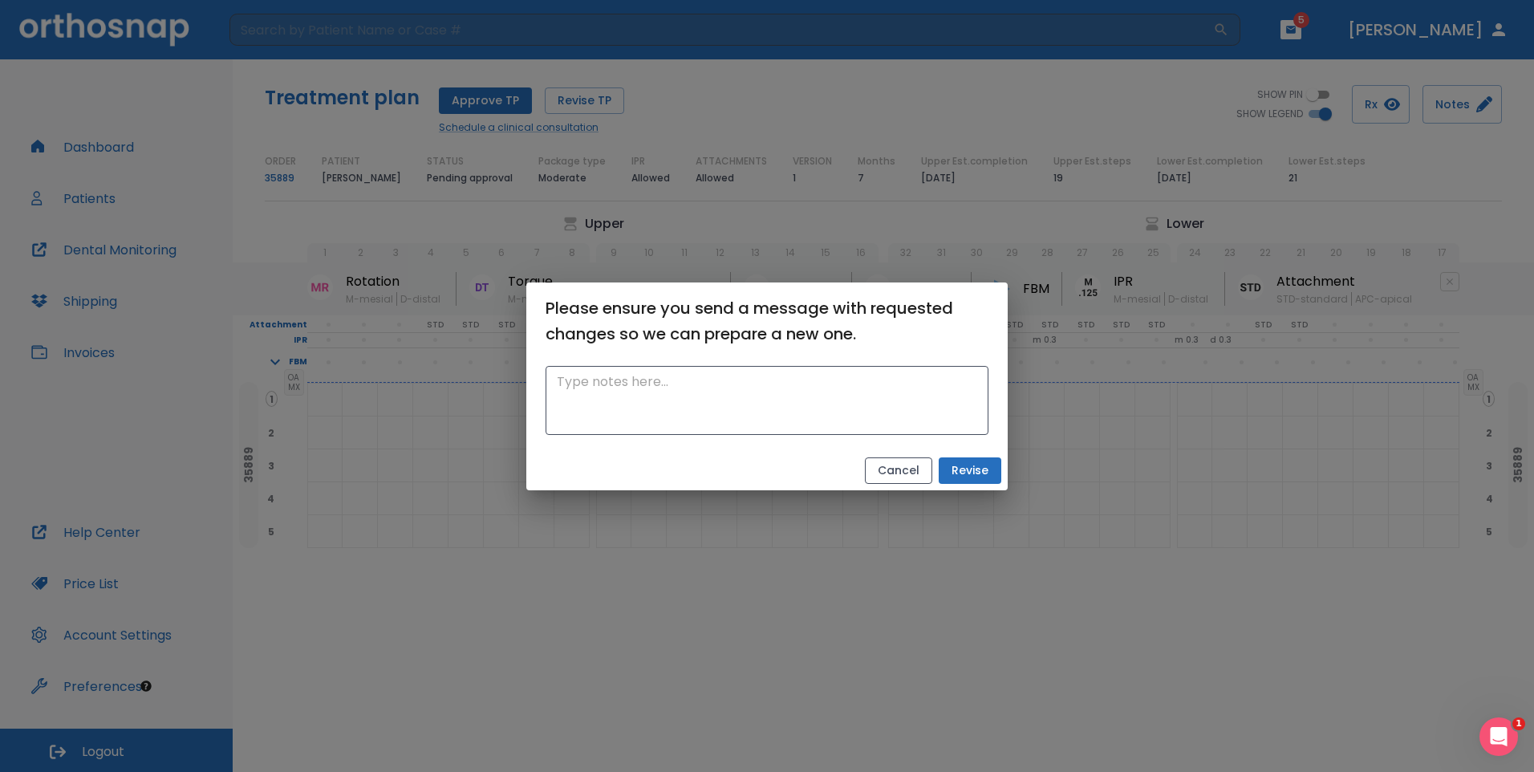
click at [911, 467] on button "Cancel" at bounding box center [898, 470] width 67 height 26
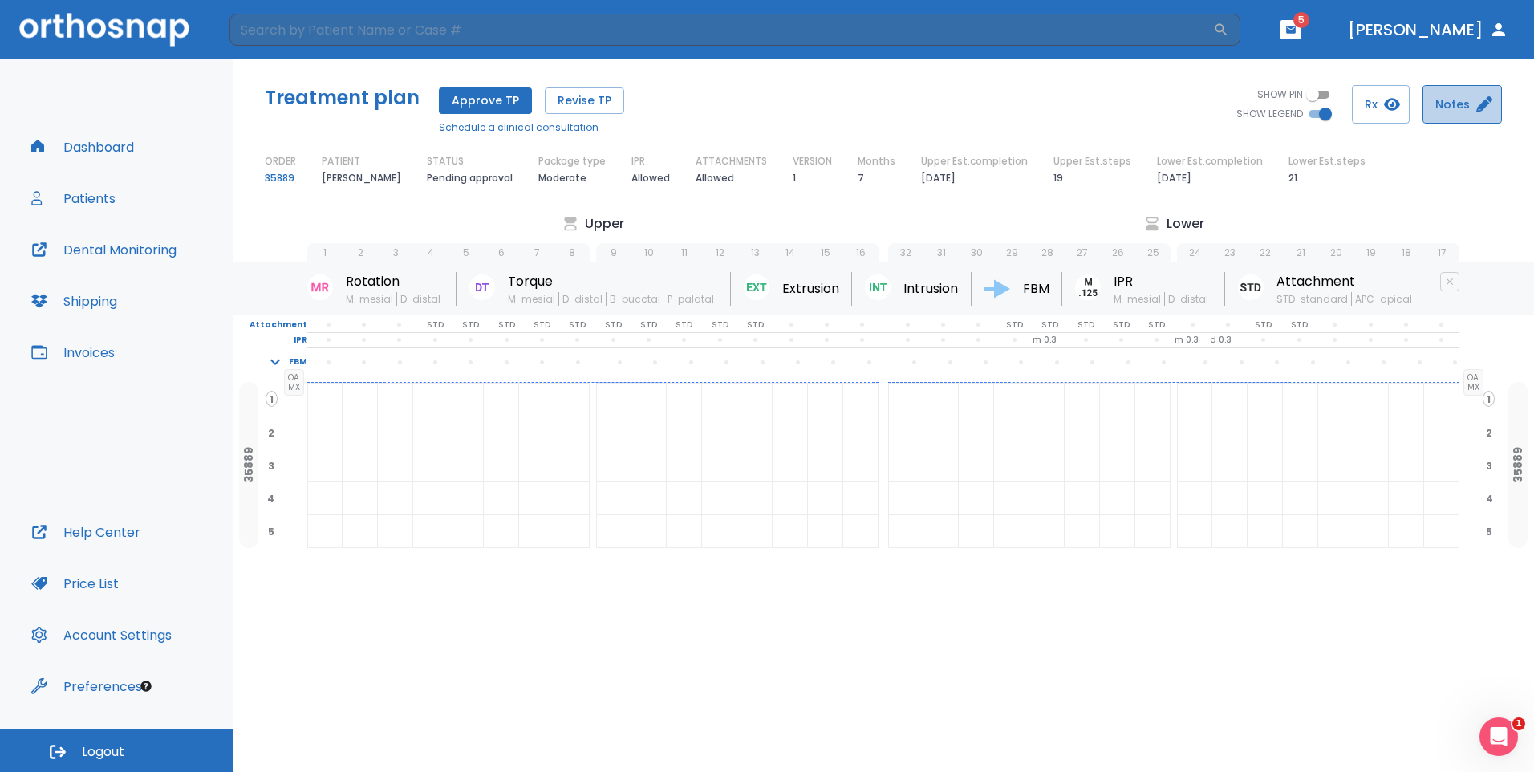
click at [1474, 110] on button "Notes" at bounding box center [1461, 104] width 79 height 39
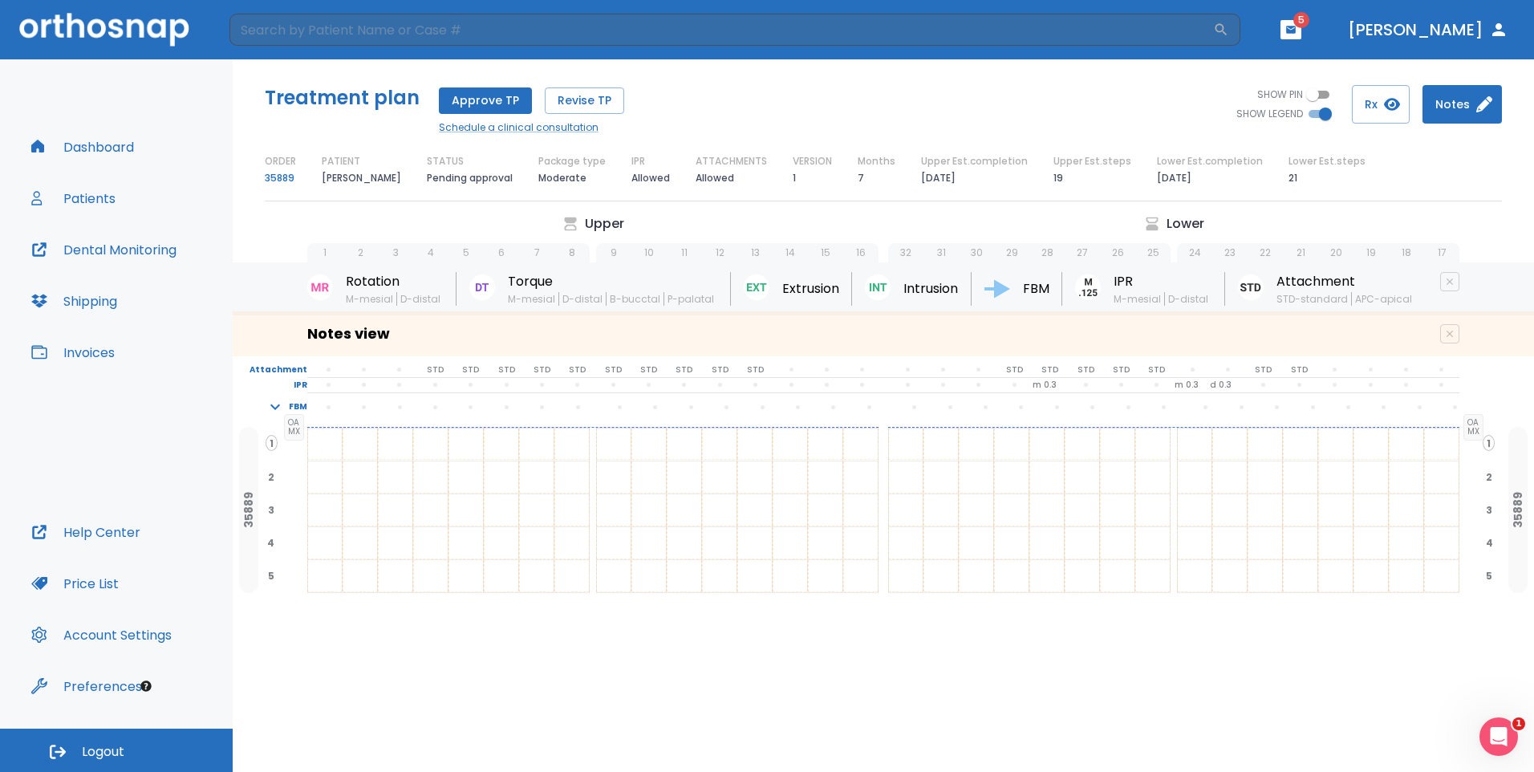
click at [625, 327] on div "Notes view" at bounding box center [595, 334] width 576 height 26
click at [1455, 109] on button "Notes" at bounding box center [1461, 104] width 79 height 39
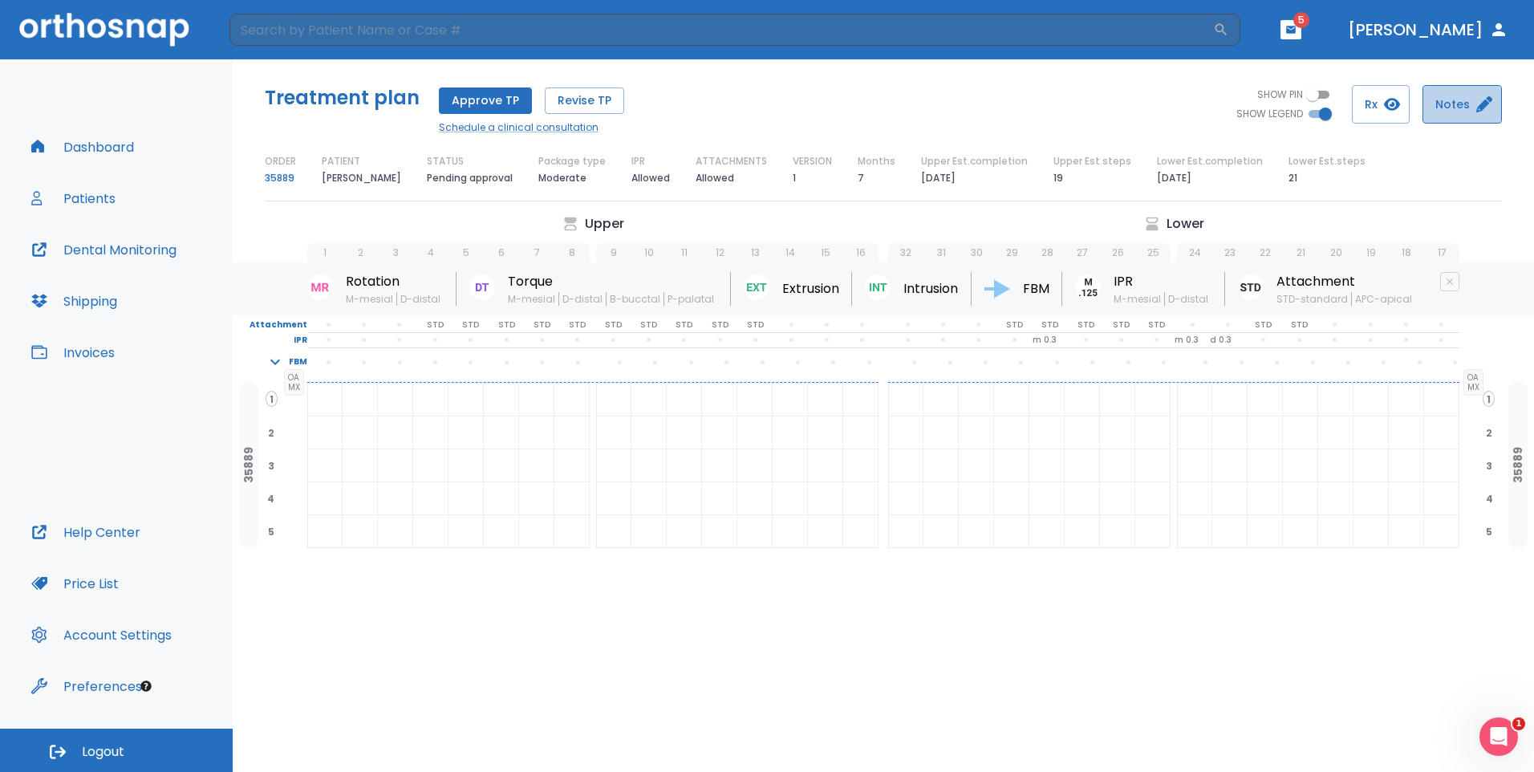
click at [1455, 109] on button "Notes" at bounding box center [1461, 104] width 79 height 39
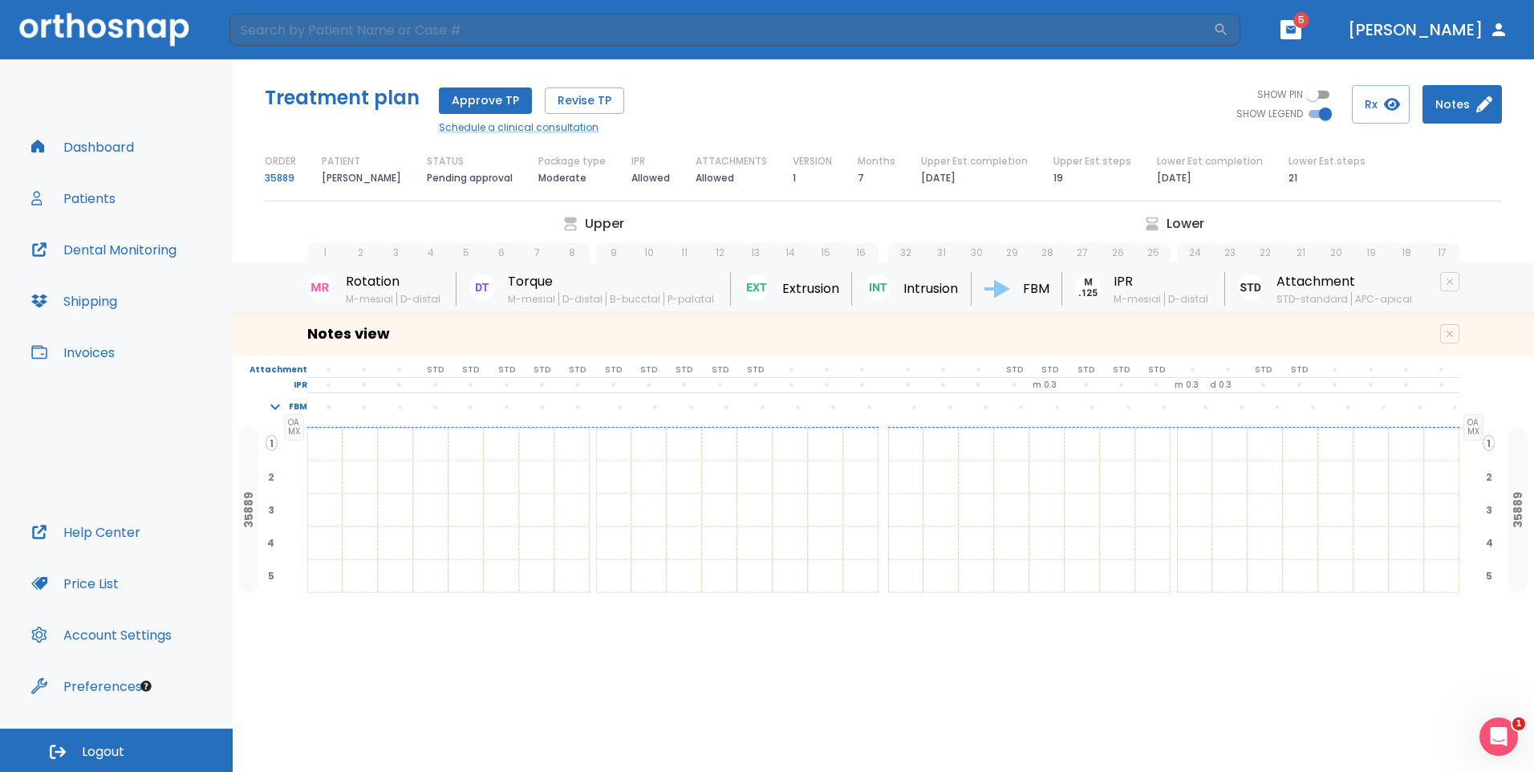
click at [420, 322] on div "Notes view" at bounding box center [595, 334] width 576 height 26
click at [445, 341] on div "Notes view" at bounding box center [595, 334] width 576 height 26
click at [957, 343] on div "Notes view" at bounding box center [883, 333] width 1301 height 45
click at [321, 355] on div "Notes view" at bounding box center [883, 333] width 1301 height 45
click at [375, 465] on div at bounding box center [360, 477] width 34 height 32
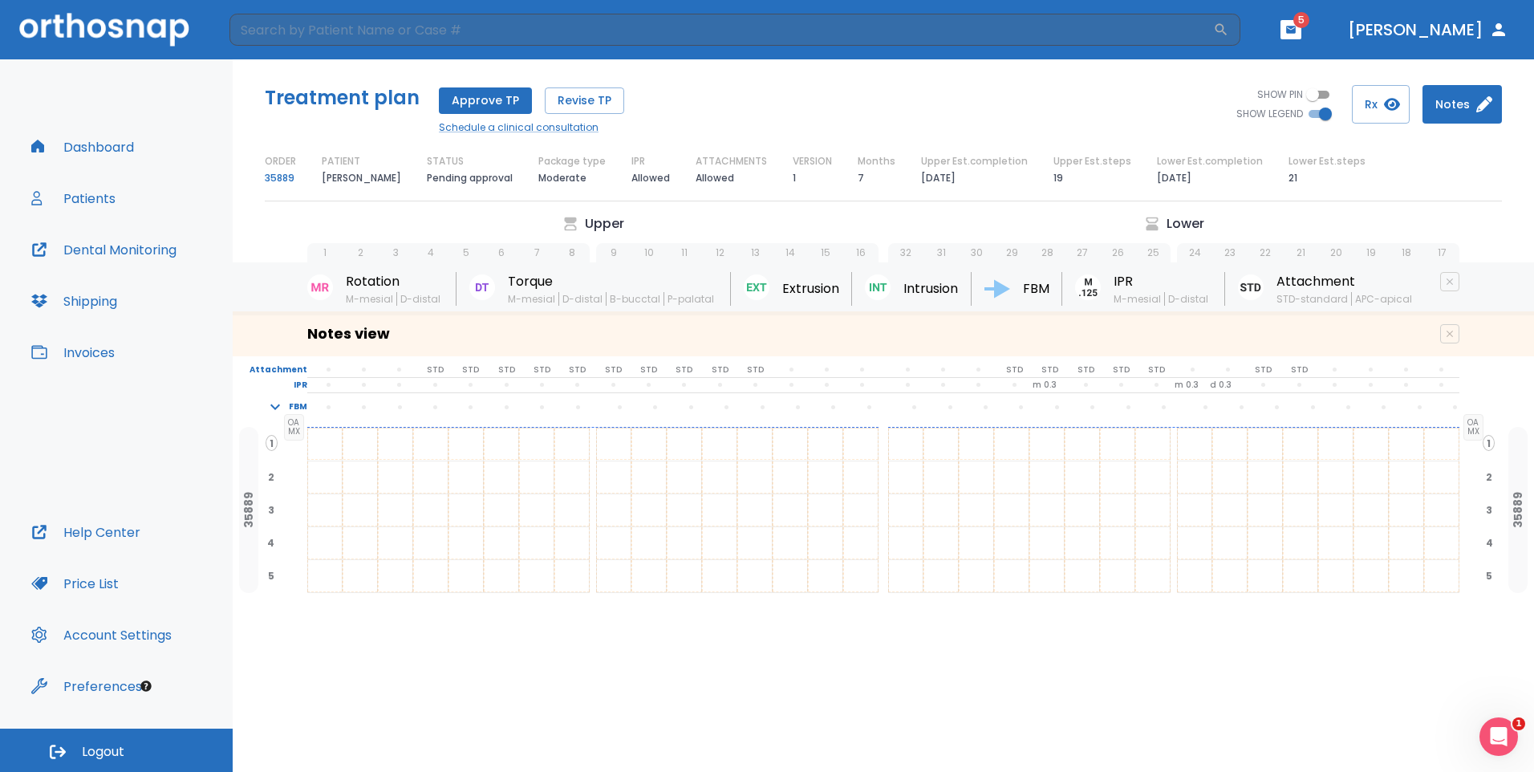
click at [463, 351] on div "Notes view" at bounding box center [883, 333] width 1301 height 45
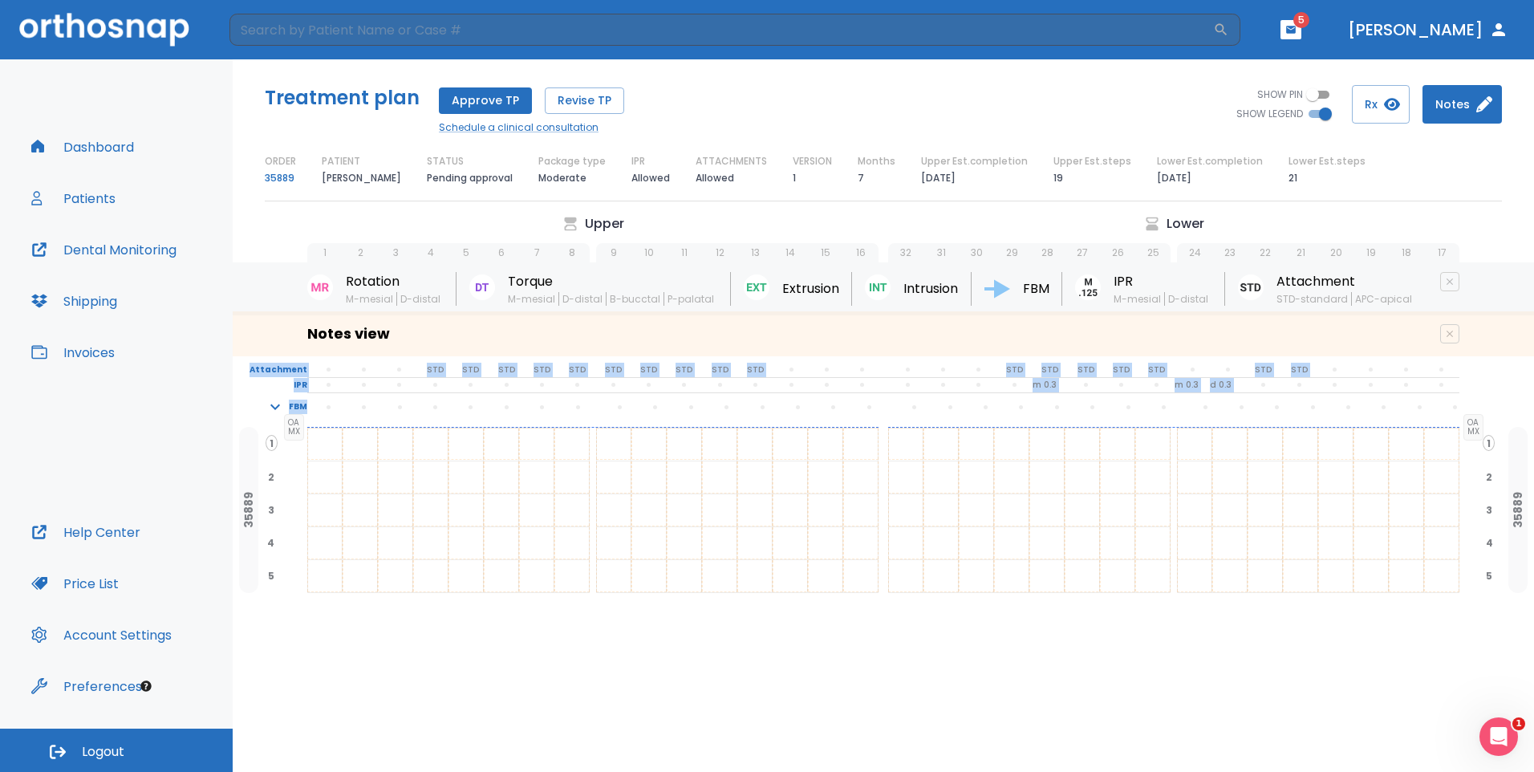
drag, startPoint x: 486, startPoint y: 336, endPoint x: 492, endPoint y: 404, distance: 68.4
click at [492, 404] on div "Upper Lower 1 2 3 4 5 6 7 8 9 10 11 12 13 14 15 16 32 31 30 29 28 27 26 25 24 2…" at bounding box center [883, 438] width 1301 height 449
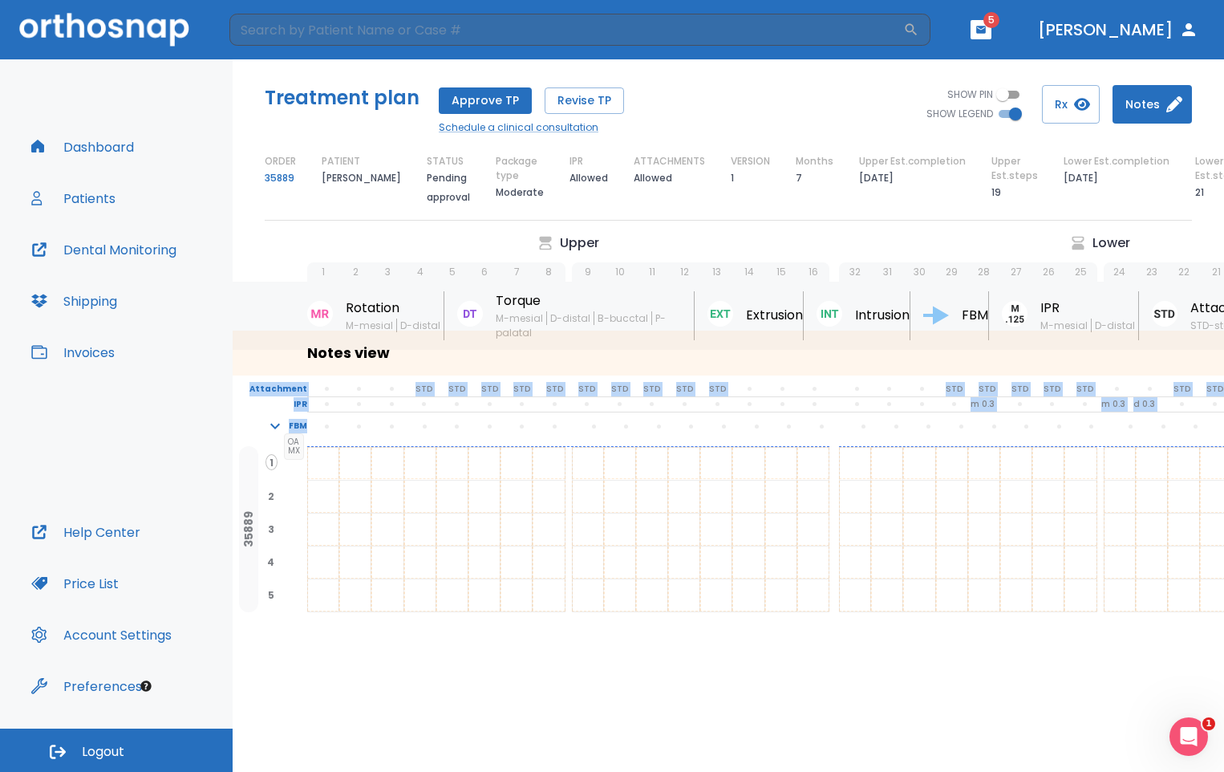
click at [412, 342] on div "Notes view" at bounding box center [570, 353] width 527 height 26
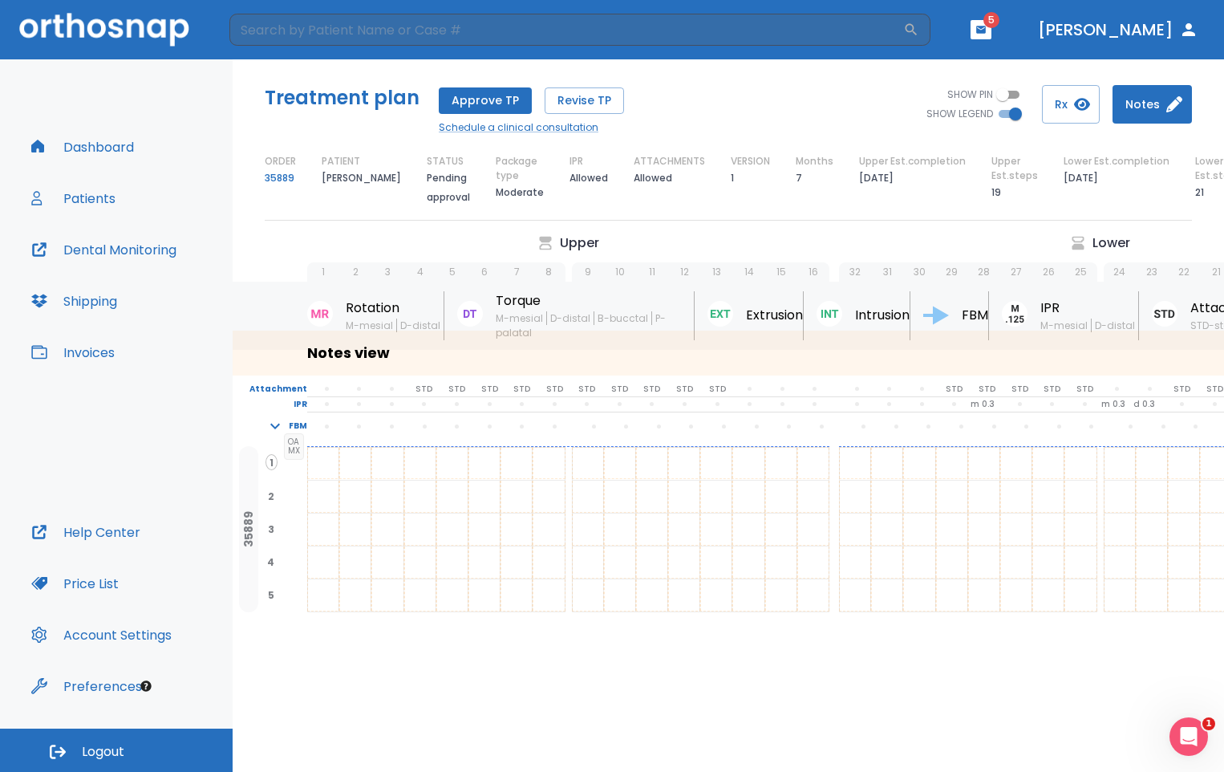
click at [415, 350] on div "Notes view" at bounding box center [570, 353] width 527 height 26
click at [347, 358] on h6 "Notes view" at bounding box center [348, 353] width 83 height 26
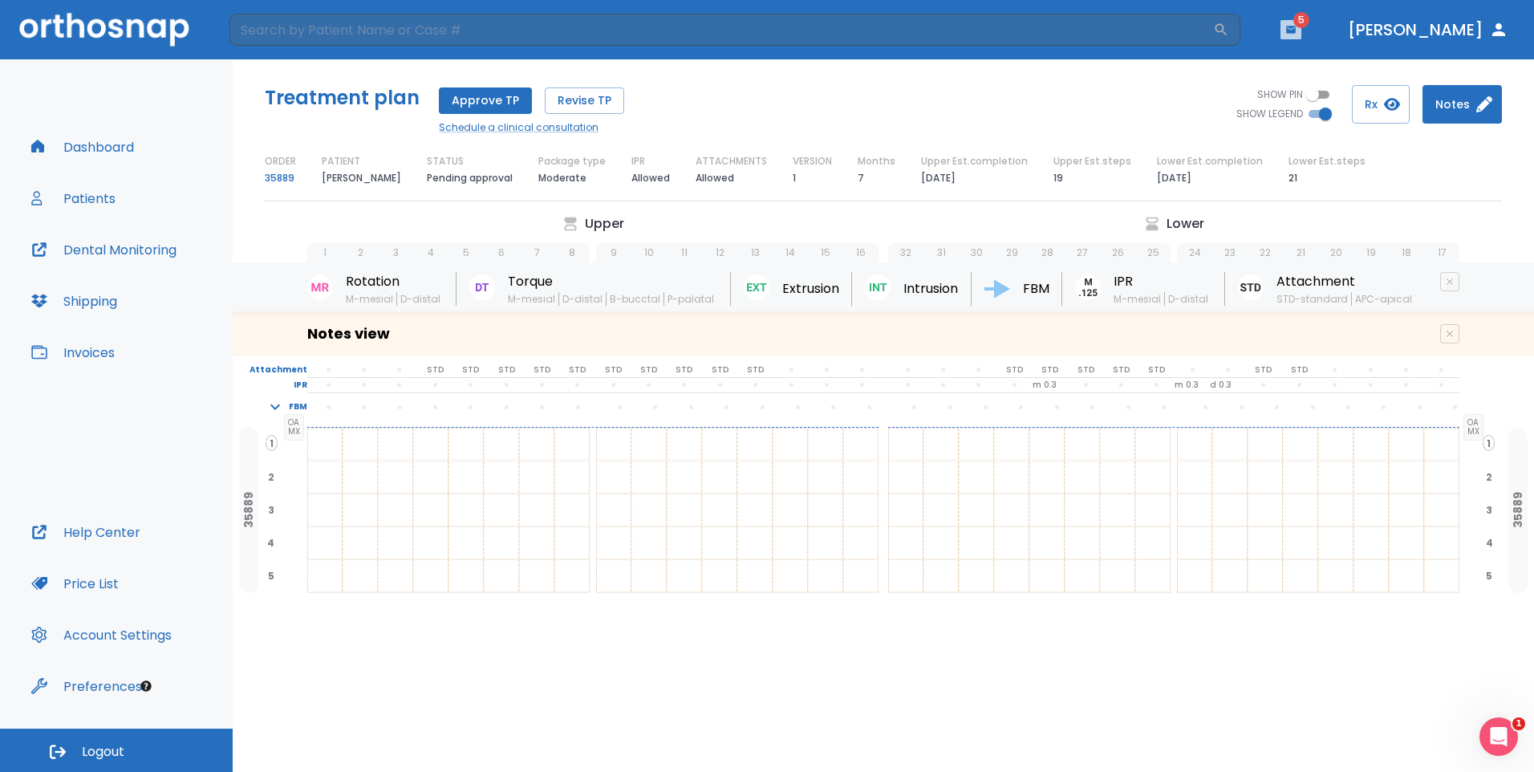
click at [1285, 32] on icon "button" at bounding box center [1290, 29] width 11 height 11
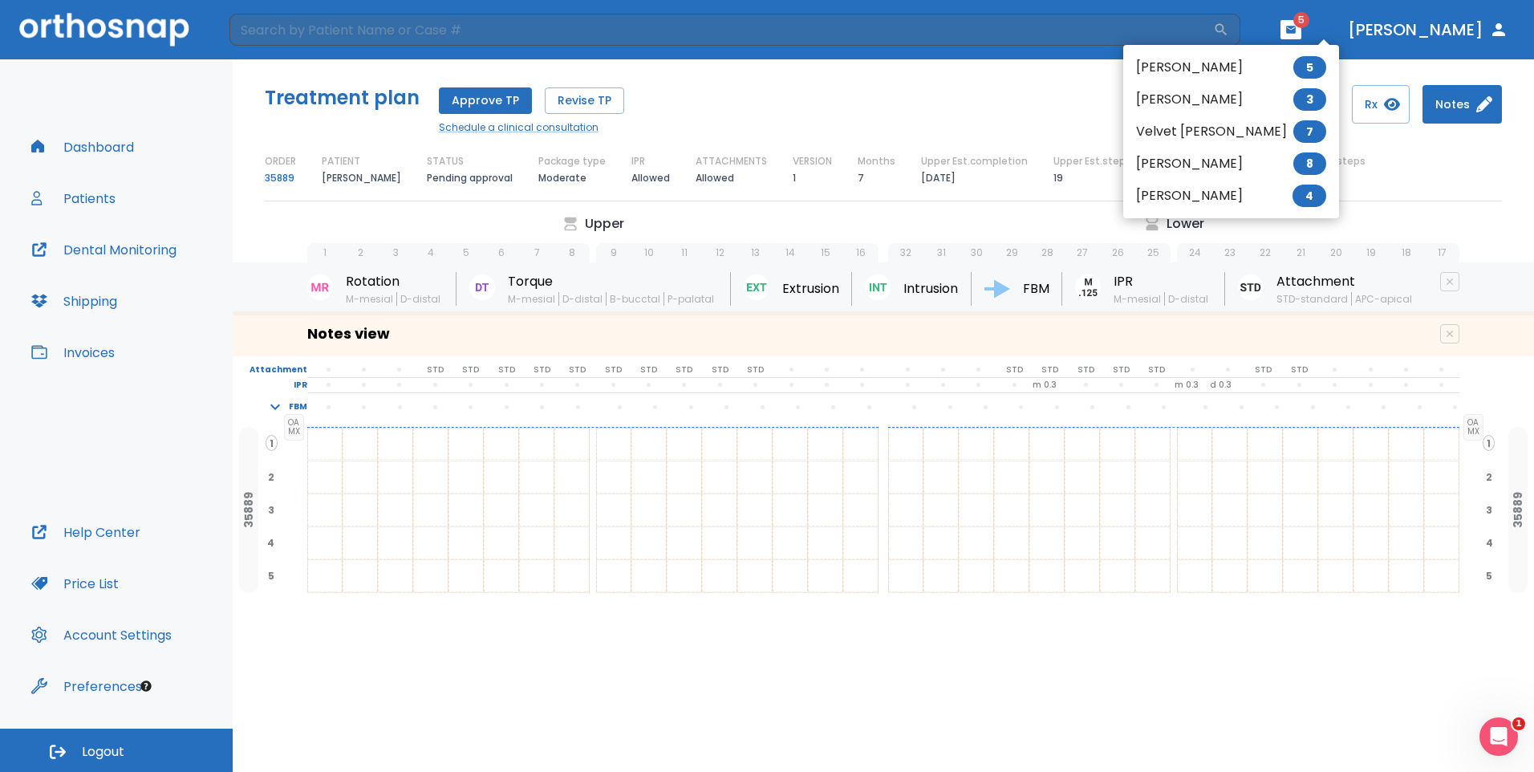
click at [713, 99] on div at bounding box center [767, 386] width 1534 height 772
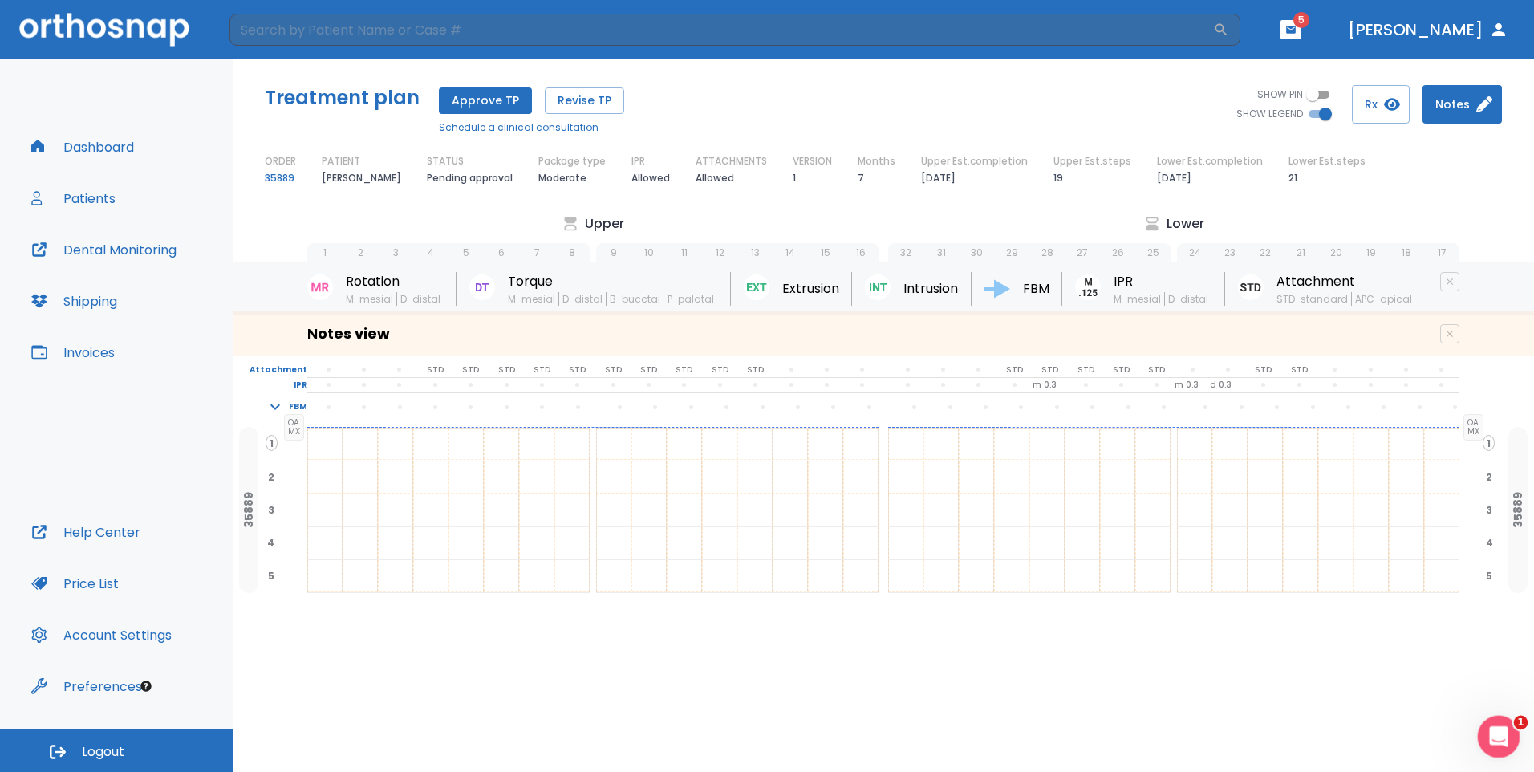
click at [1492, 729] on icon "Open Intercom Messenger" at bounding box center [1496, 734] width 26 height 26
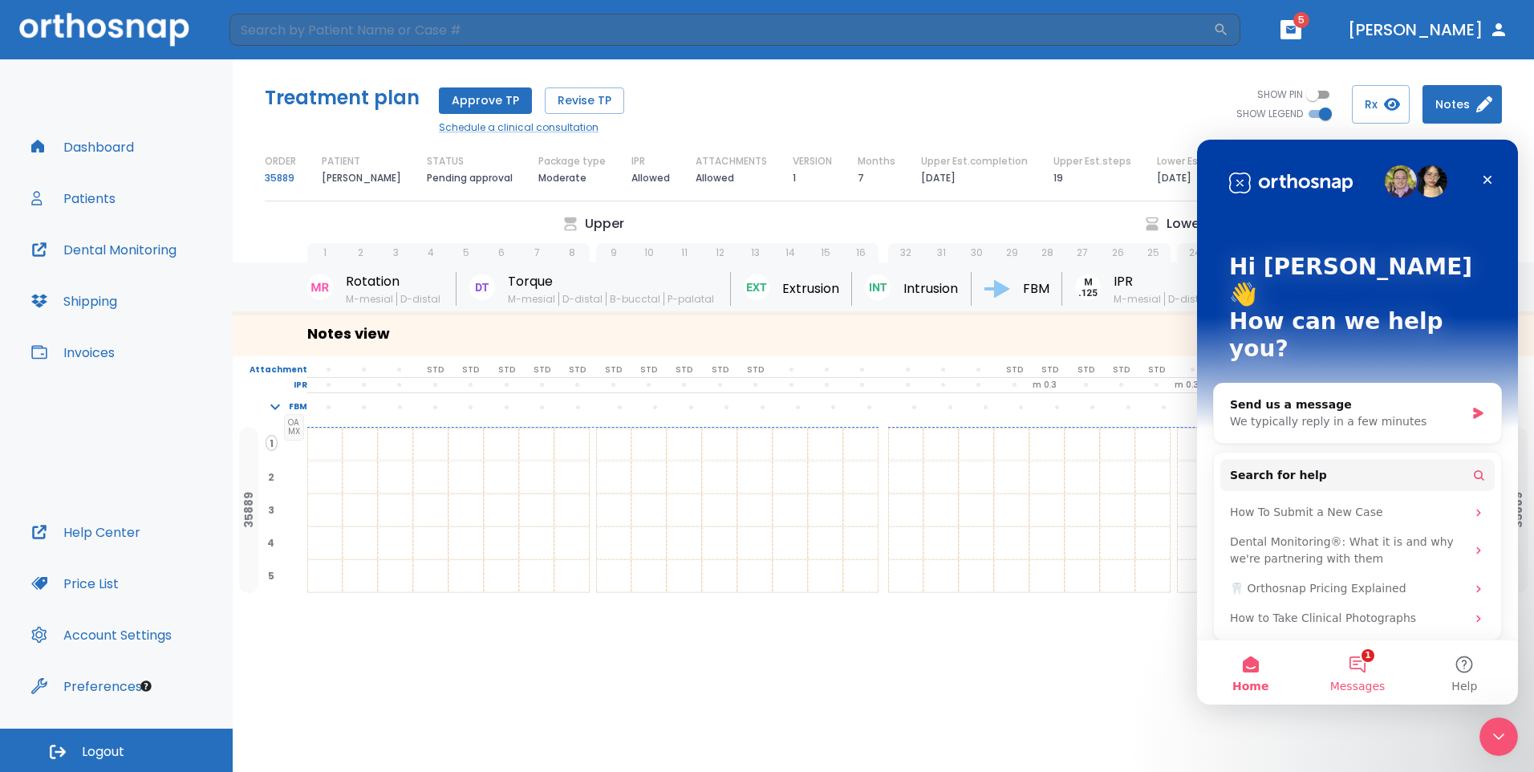
click at [1361, 658] on button "1 Messages" at bounding box center [1357, 672] width 107 height 64
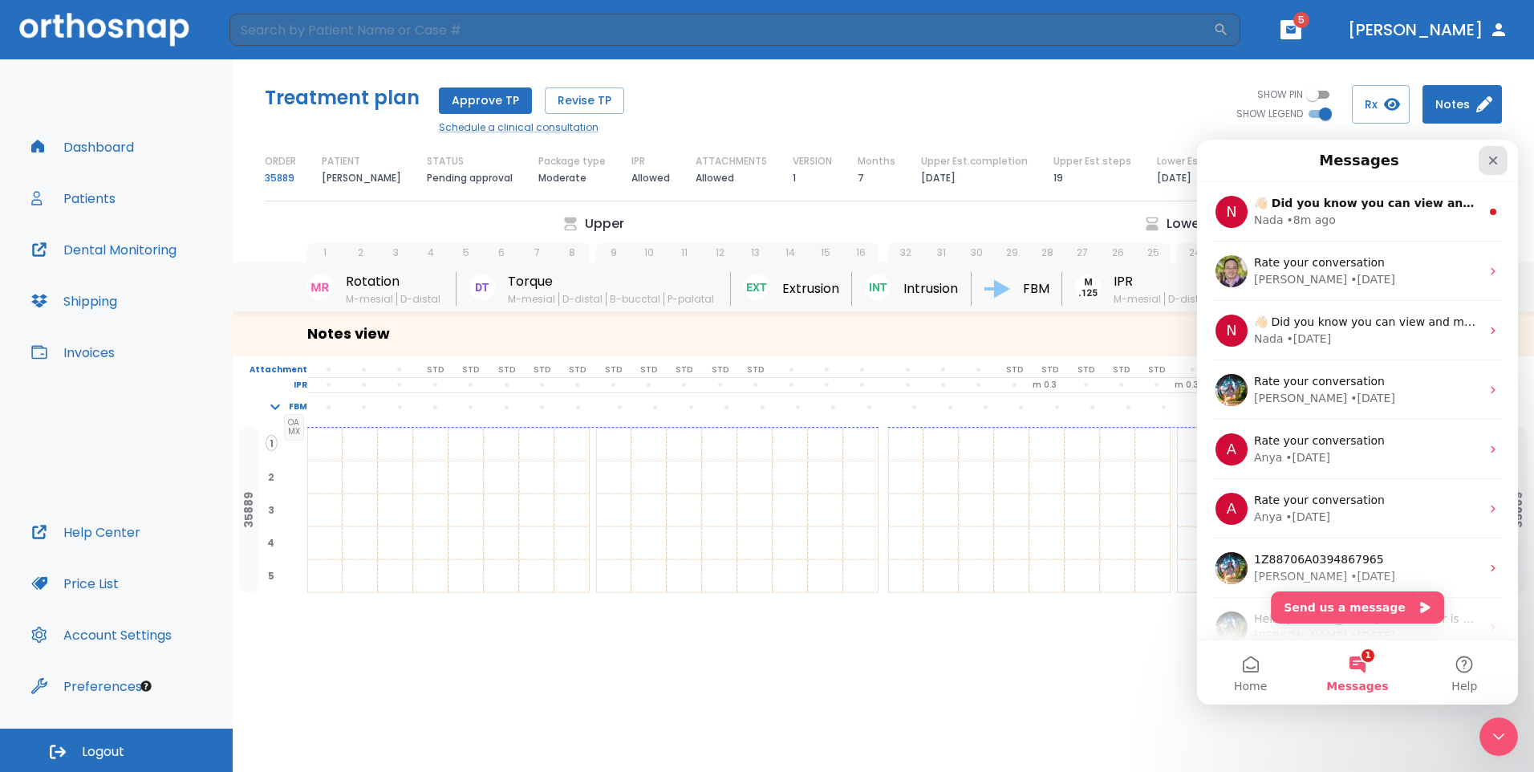
click at [1492, 159] on icon "Close" at bounding box center [1493, 160] width 9 height 9
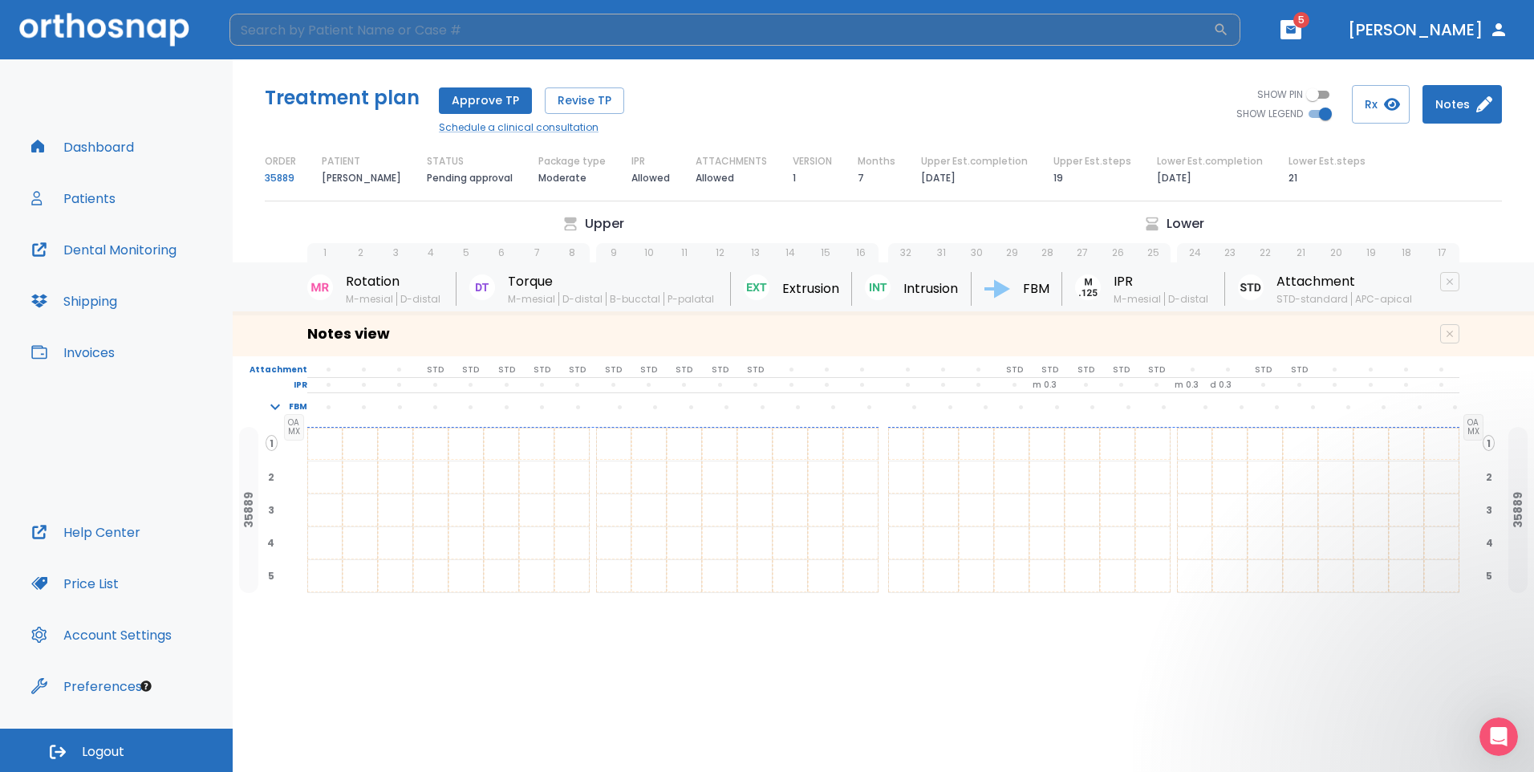
click at [644, 27] on input "search" at bounding box center [721, 30] width 984 height 32
click at [465, 176] on p "Pending approval" at bounding box center [470, 177] width 86 height 19
drag, startPoint x: 970, startPoint y: 629, endPoint x: 613, endPoint y: 686, distance: 361.5
click at [614, 686] on div "Upper Lower 1 2 3 4 5 6 7 8 9 10 11 12 13 14 15 16 32 31 30 29 28 27 26 25 24 2…" at bounding box center [883, 493] width 1301 height 558
drag, startPoint x: 528, startPoint y: 752, endPoint x: 607, endPoint y: 688, distance: 101.6
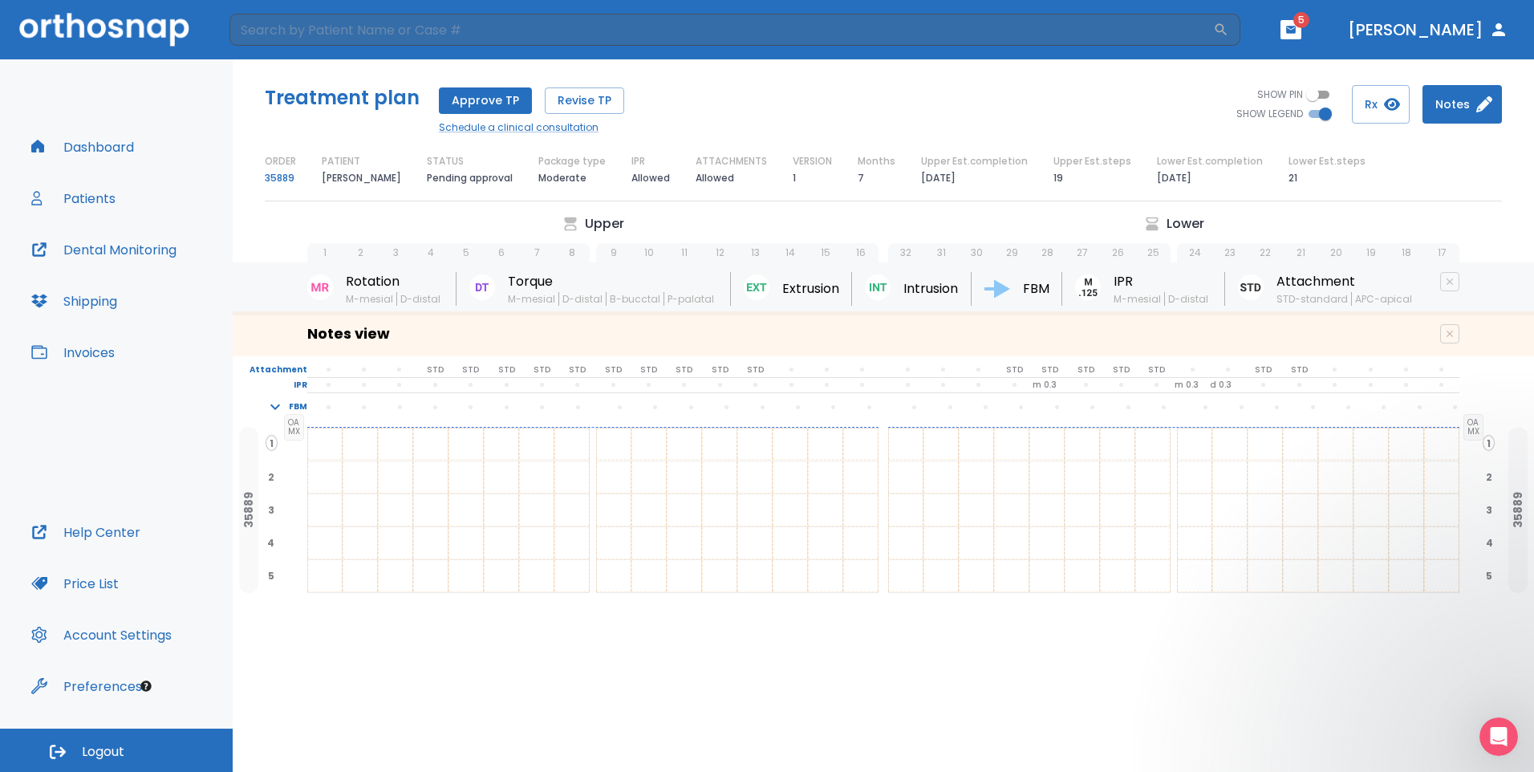
click at [606, 688] on div "Upper Lower 1 2 3 4 5 6 7 8 9 10 11 12 13 14 15 16 32 31 30 29 28 27 26 25 24 2…" at bounding box center [883, 493] width 1301 height 558
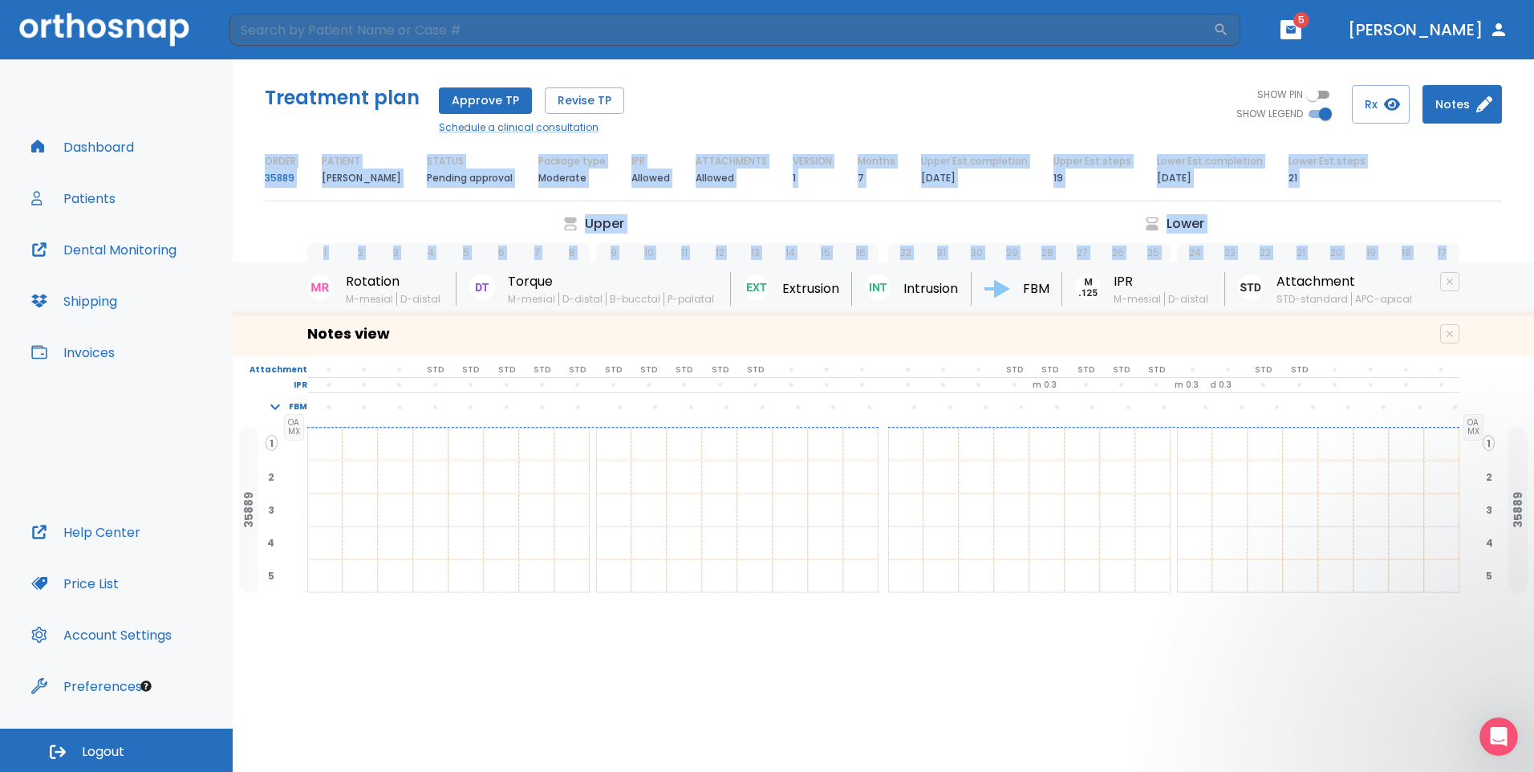
drag, startPoint x: 1504, startPoint y: 201, endPoint x: 1517, endPoint y: 245, distance: 45.2
click at [1517, 245] on div "Treatment plan Approve TP Revise TP Schedule a clinical consultation SHOW PIN S…" at bounding box center [883, 415] width 1301 height 712
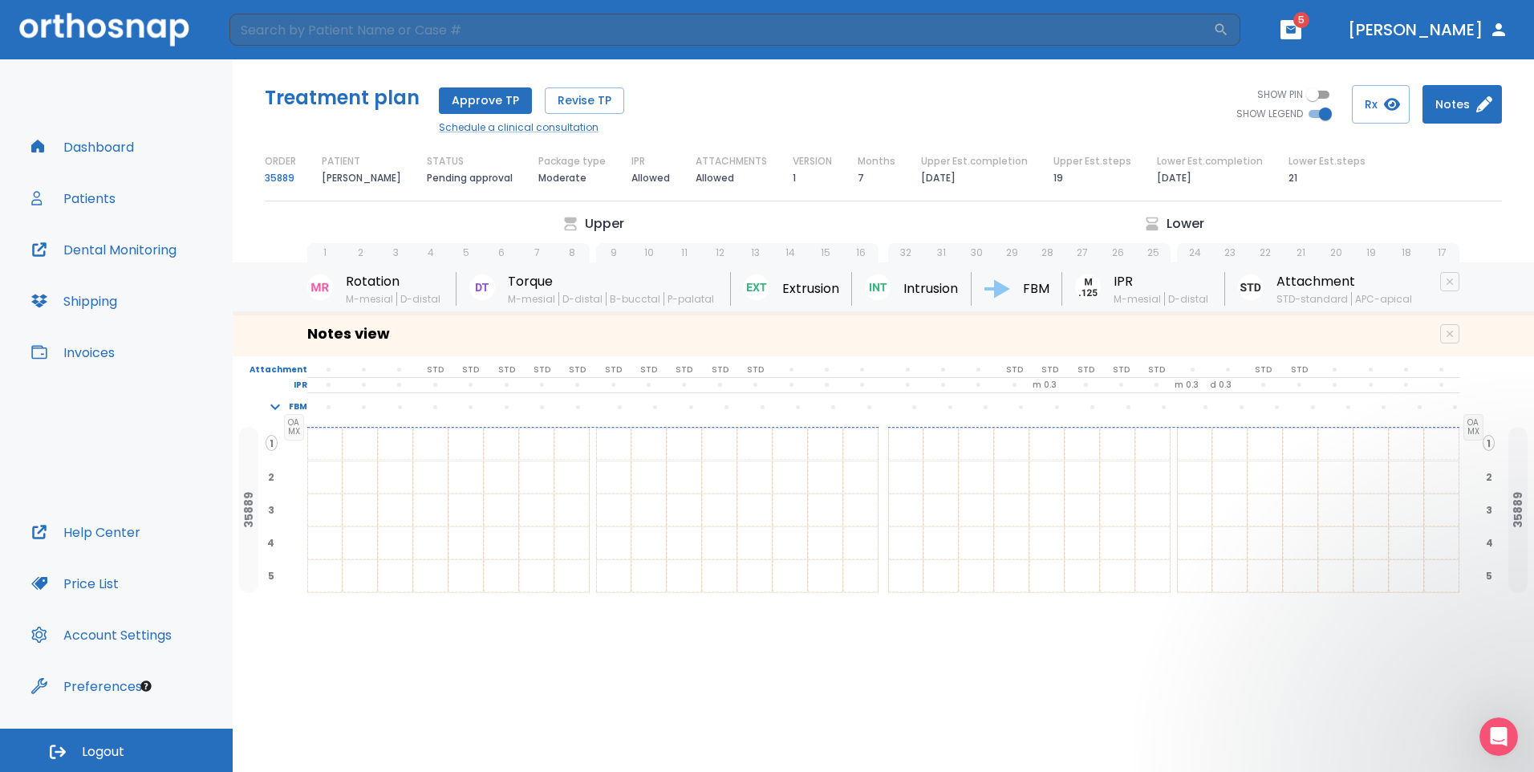
click at [1533, 263] on html "​ 5 Dr. Taylor Williams Dashboard Patients Dental Monitoring Shipping Invoices …" at bounding box center [767, 386] width 1534 height 772
click at [1389, 169] on div "ORDER 35889 PATIENT Alexis Steffan STATUS Pending approval Package type Moderat…" at bounding box center [883, 171] width 1237 height 34
click at [374, 335] on h6 "Notes view" at bounding box center [348, 334] width 83 height 26
click at [533, 337] on div "Notes view" at bounding box center [595, 334] width 576 height 26
click at [858, 282] on div "Rotation M-mesial D-distal Torque M-mesial D-distal B-bucctal P-palatal Extrusi…" at bounding box center [883, 288] width 1301 height 53
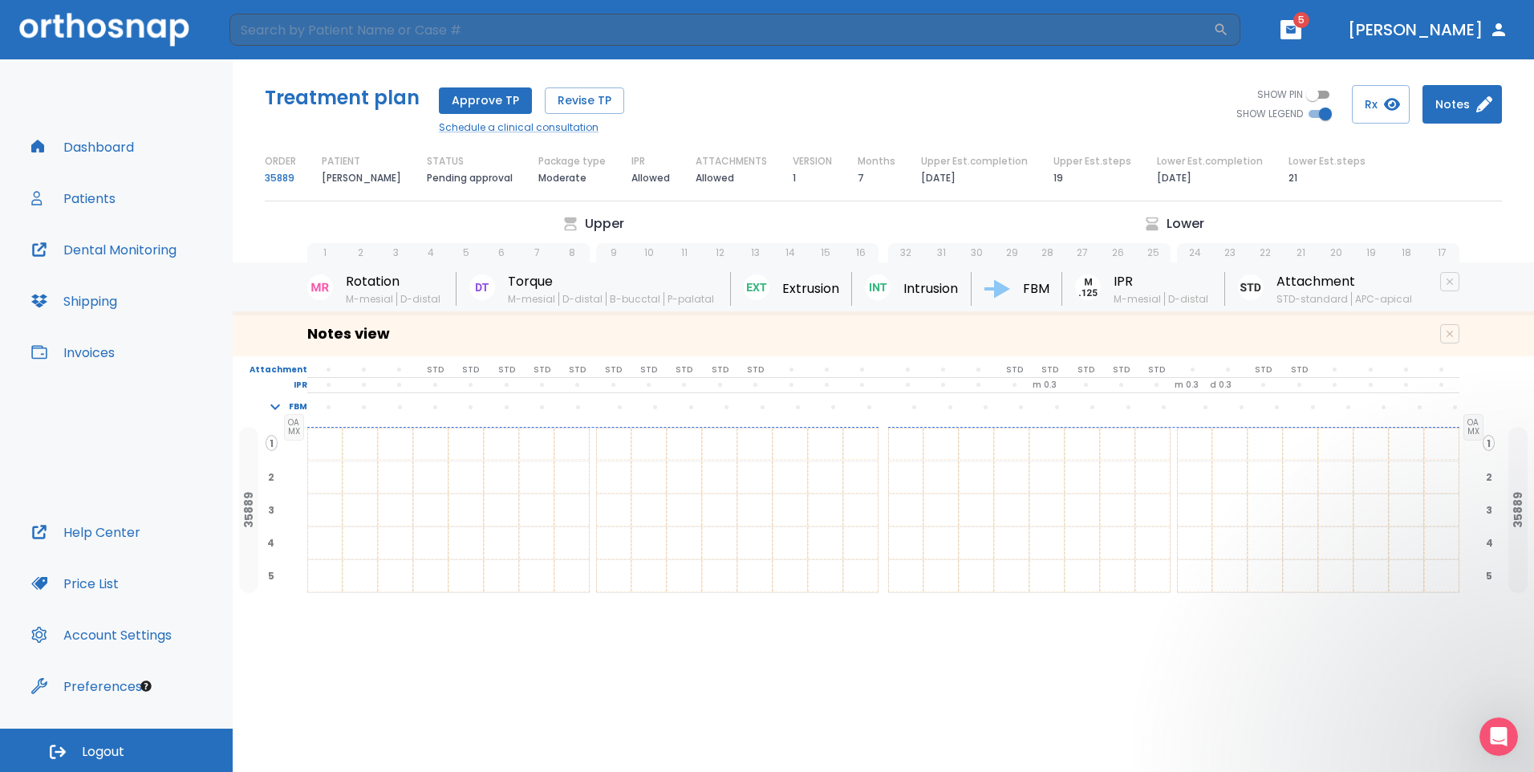
click at [1062, 285] on div "FBM" at bounding box center [1023, 289] width 78 height 34
drag, startPoint x: 1285, startPoint y: 286, endPoint x: 1317, endPoint y: 282, distance: 32.2
click at [1317, 282] on p "Attachment" at bounding box center [1345, 281] width 139 height 19
click at [1492, 227] on div "Upper Lower 1 2 3 4 5 6 7 8 9 10 11 12 13 14 15 16 32 31 30 29 28 27 26 25 24 2…" at bounding box center [883, 238] width 1301 height 48
click at [347, 332] on h6 "Notes view" at bounding box center [348, 334] width 83 height 26
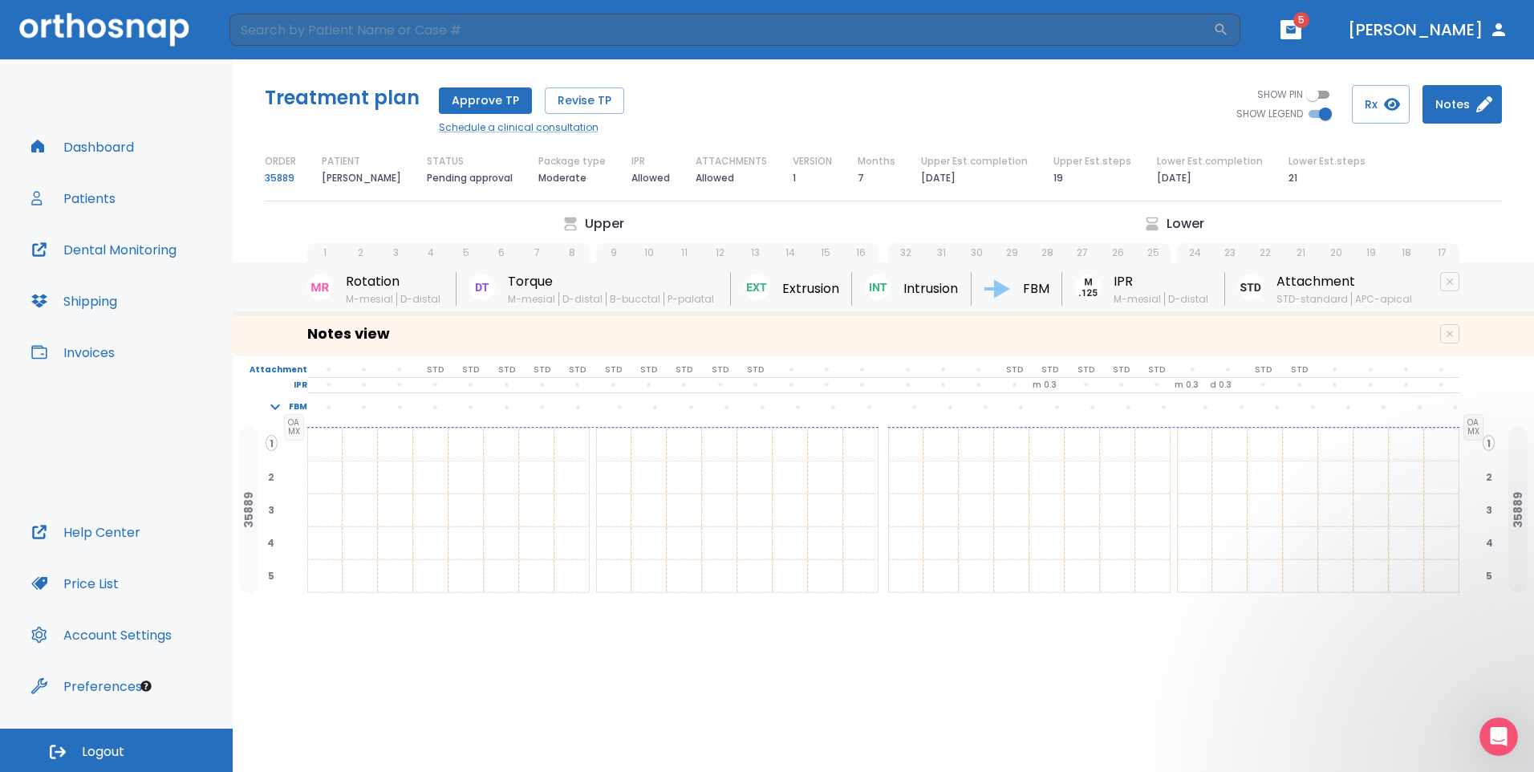
click at [1402, 151] on div "Treatment plan Approve TP Revise TP Schedule a clinical consultation SHOW PIN S…" at bounding box center [883, 136] width 1301 height 155
click at [105, 247] on button "Dental Monitoring" at bounding box center [104, 249] width 164 height 39
click at [270, 404] on icon "button" at bounding box center [275, 406] width 19 height 19
